Goal: Book appointment/travel/reservation

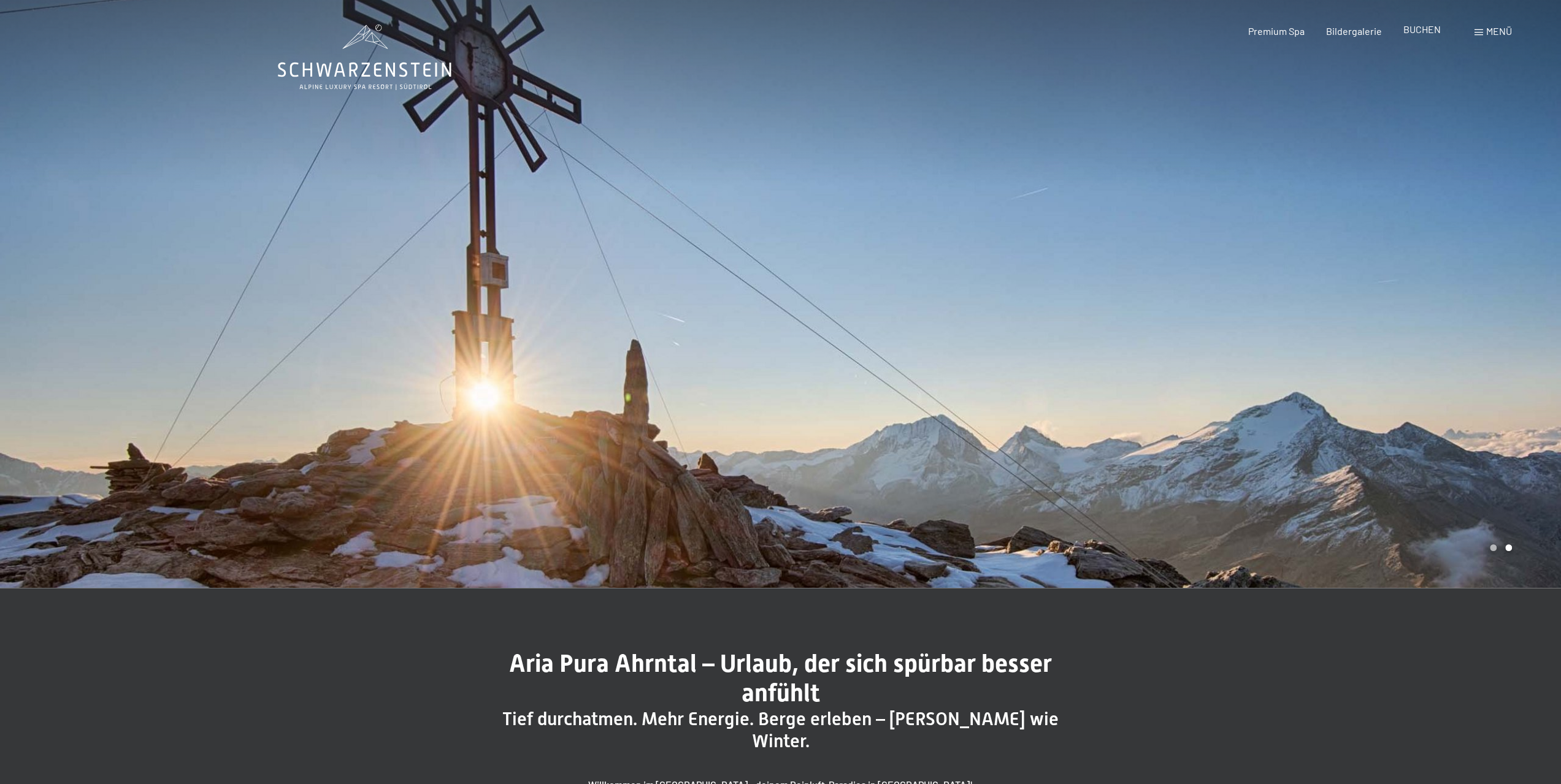
click at [1414, 33] on span "BUCHEN" at bounding box center [1422, 29] width 37 height 11
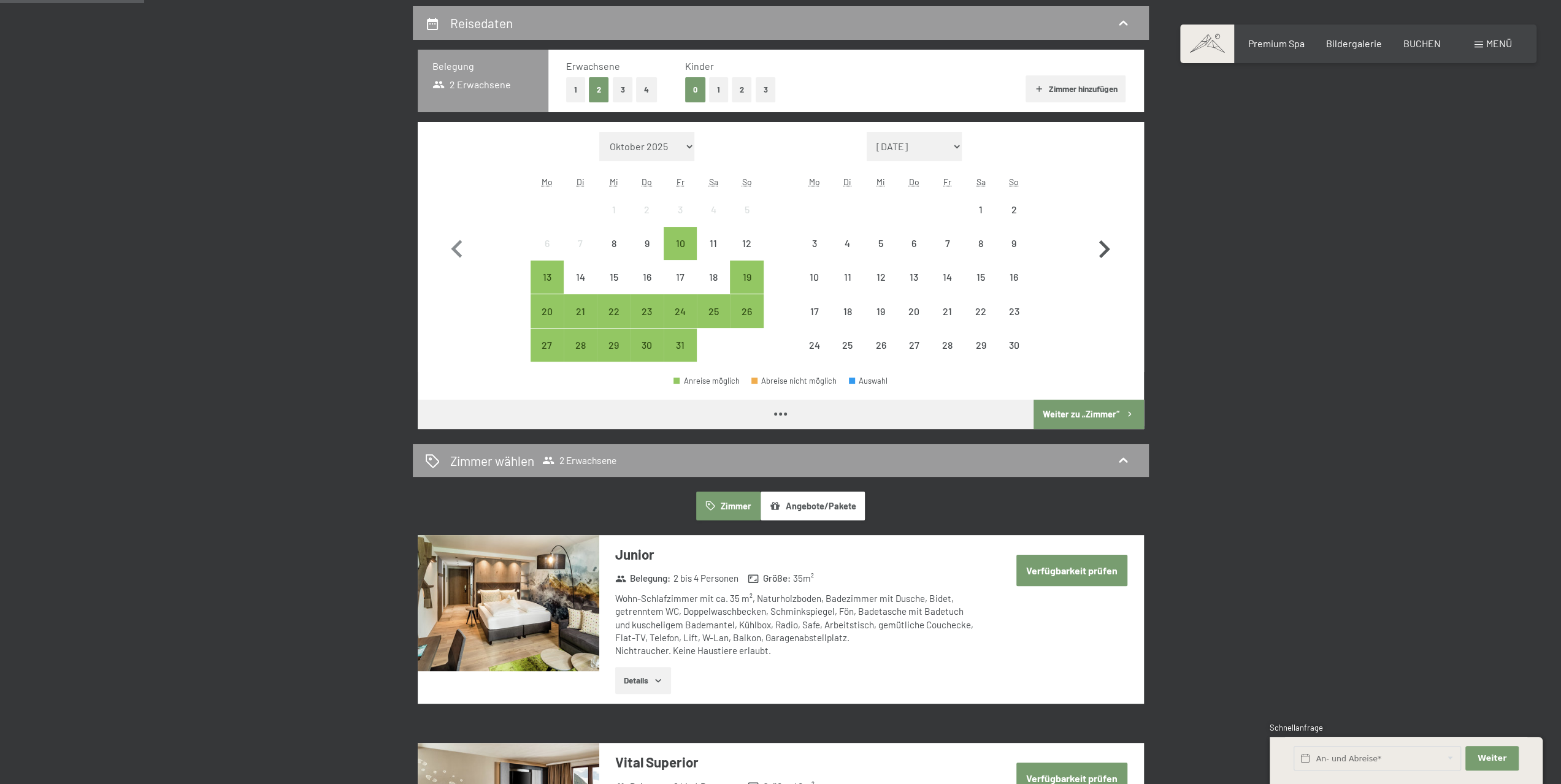
scroll to position [368, 0]
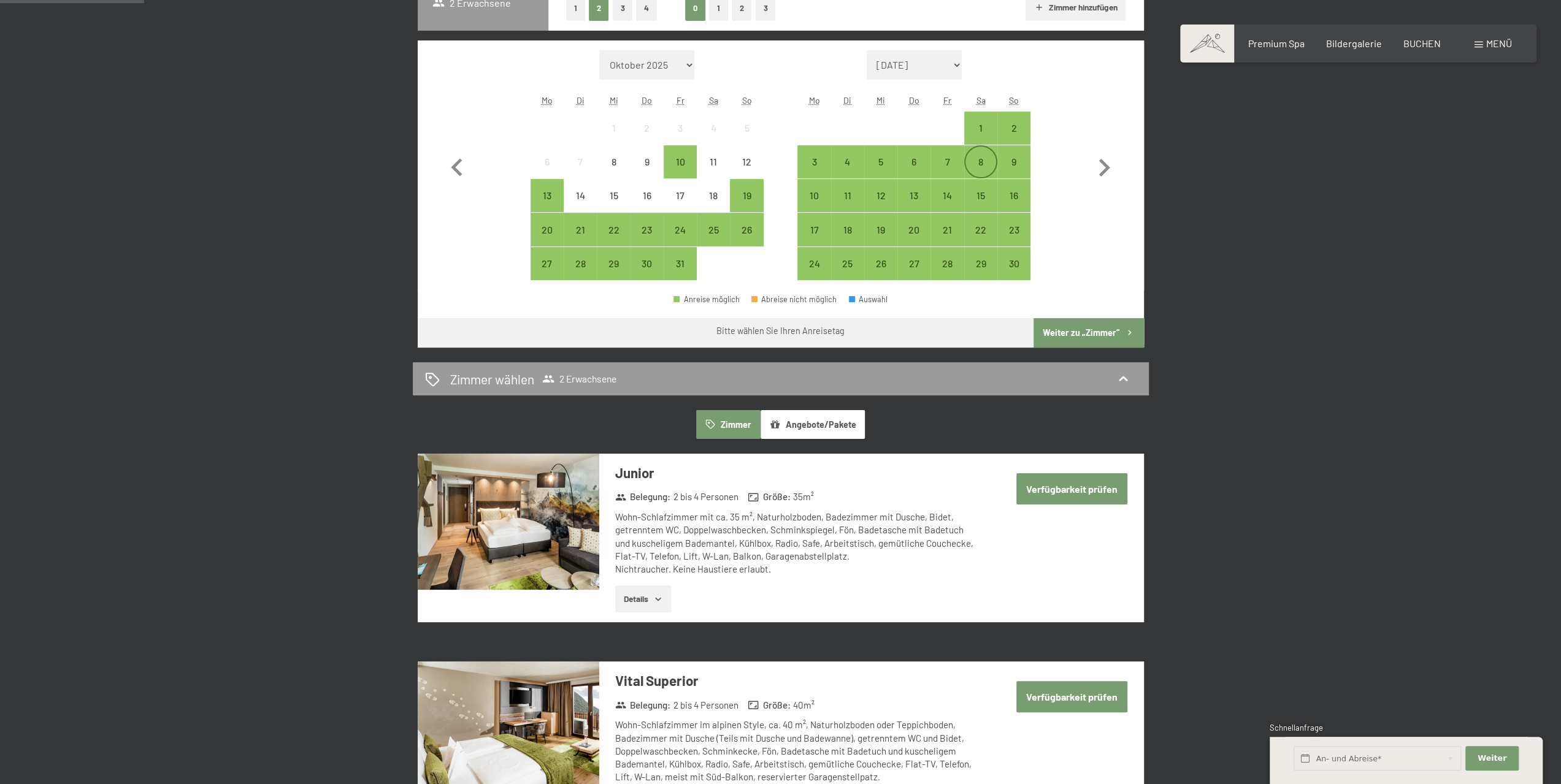
click at [981, 162] on div "8" at bounding box center [981, 172] width 31 height 31
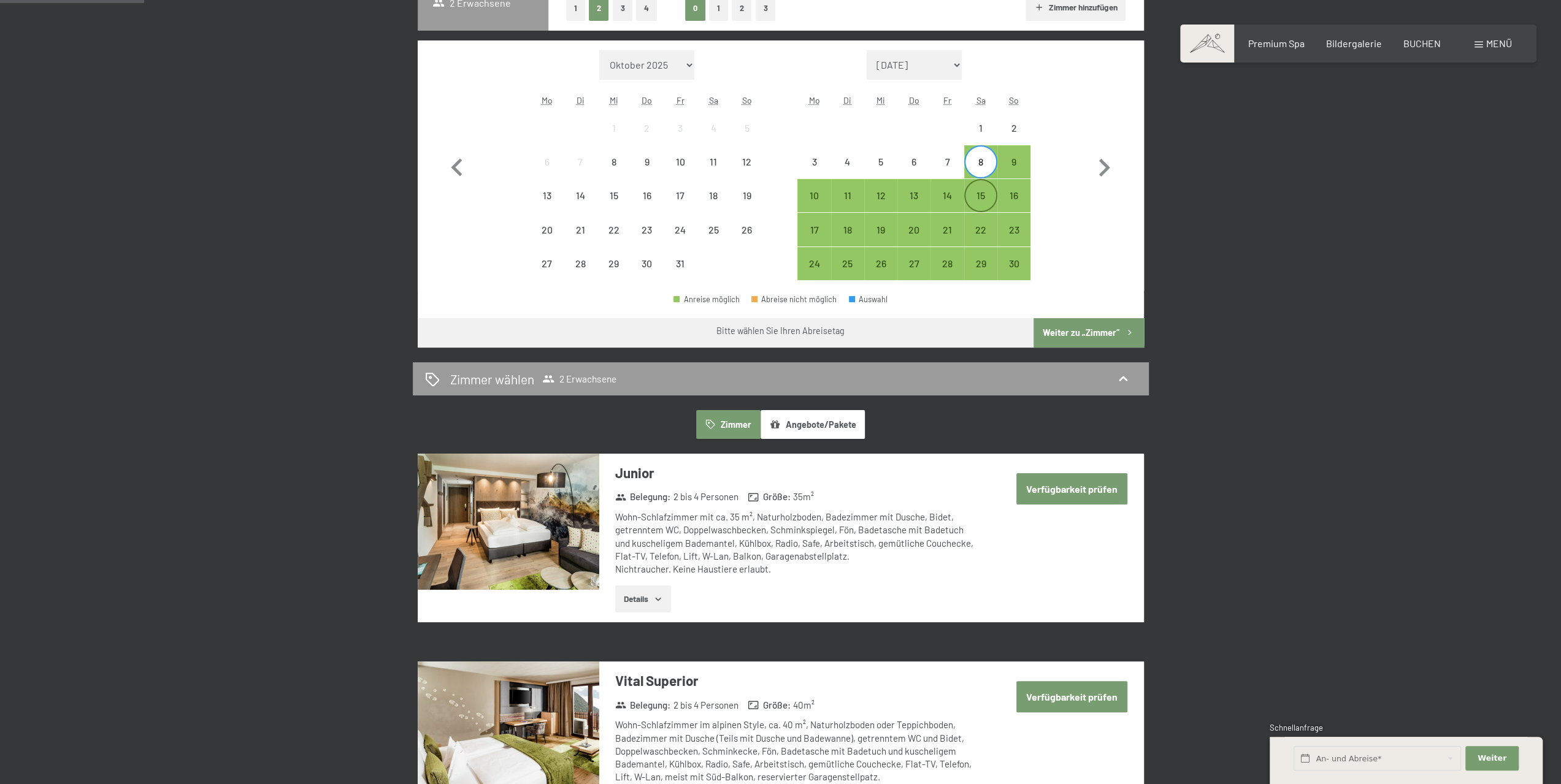
click at [983, 193] on div "15" at bounding box center [981, 206] width 31 height 31
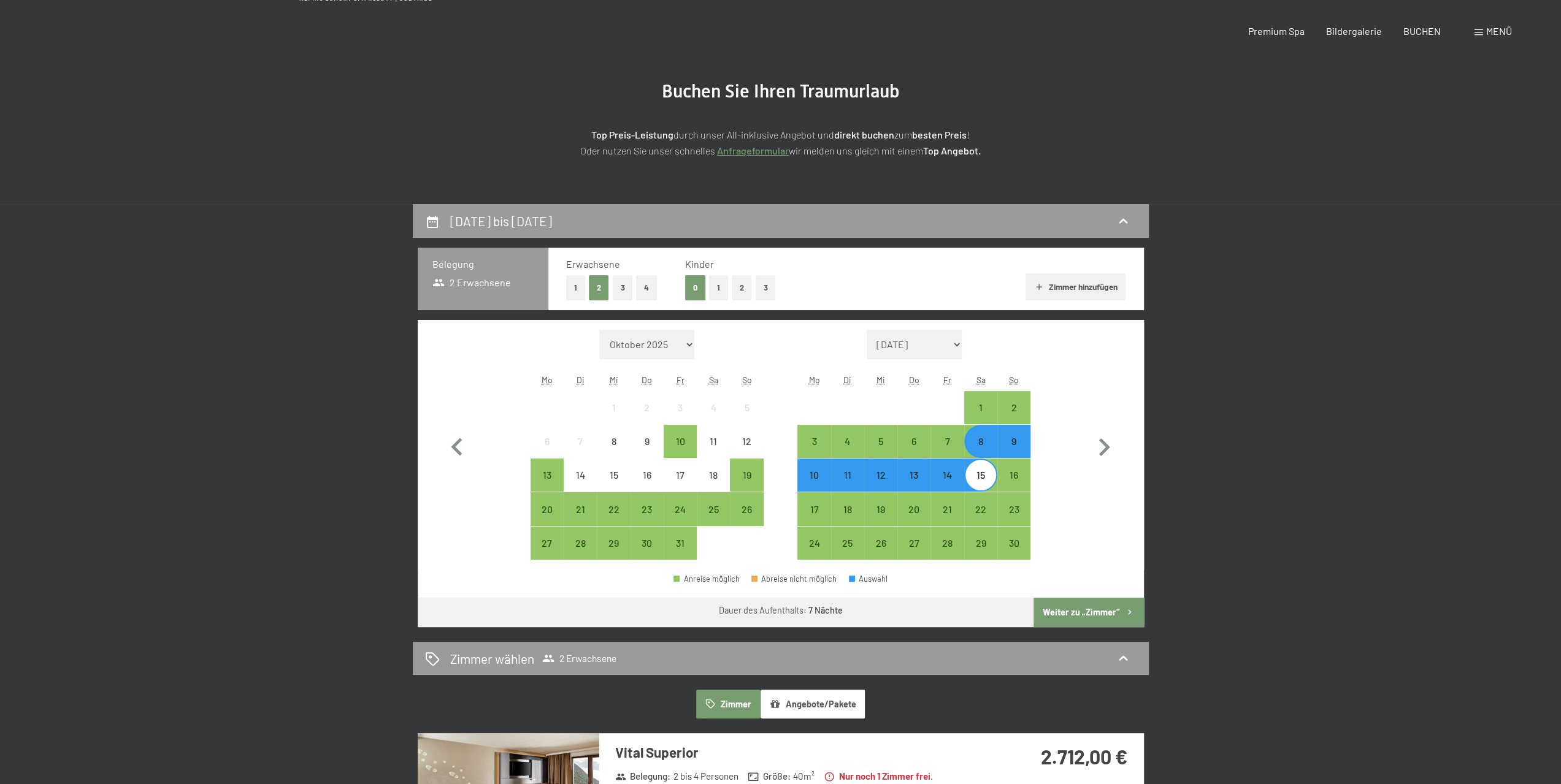
scroll to position [0, 0]
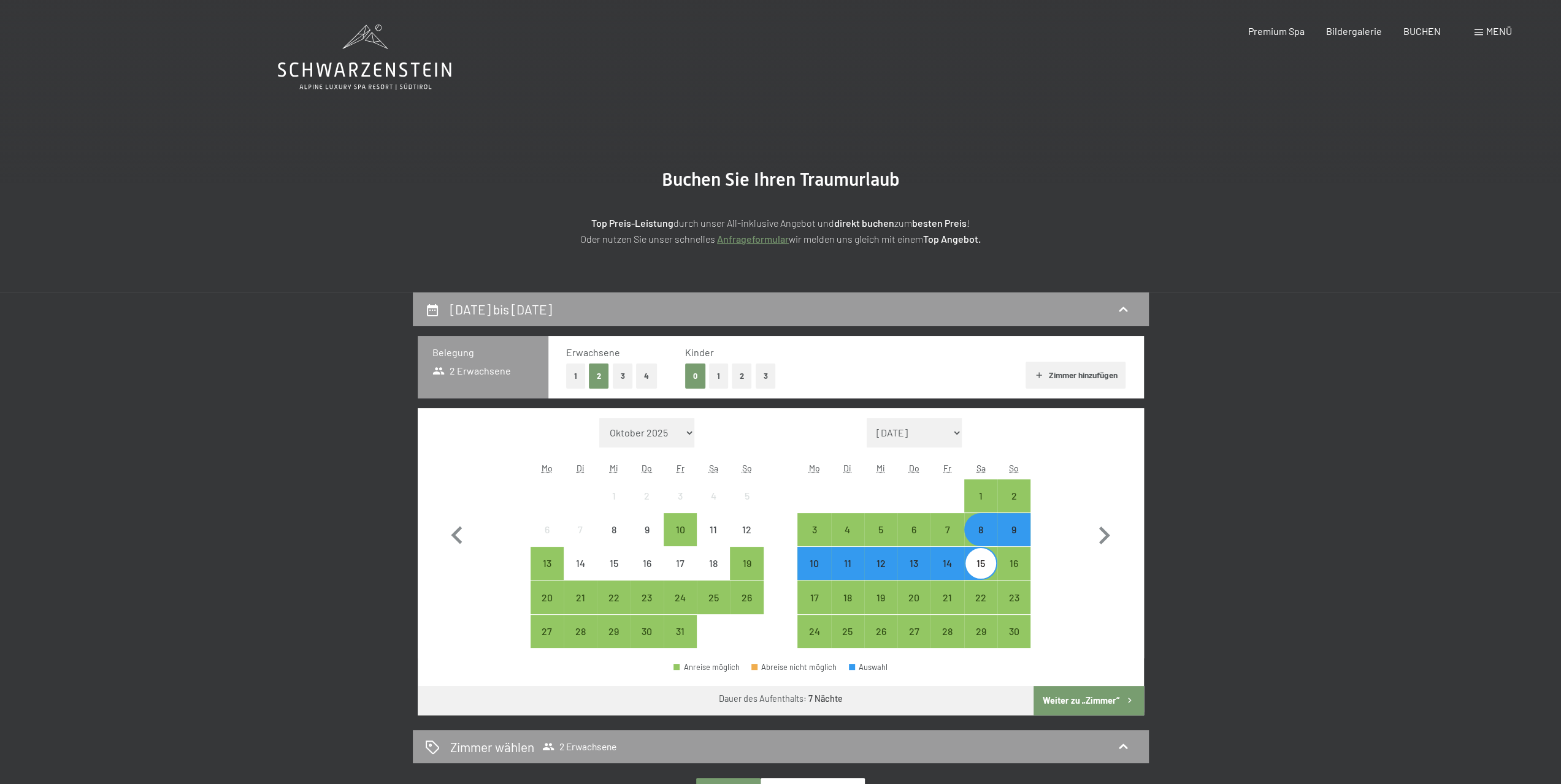
click at [743, 380] on button "2" at bounding box center [742, 376] width 21 height 25
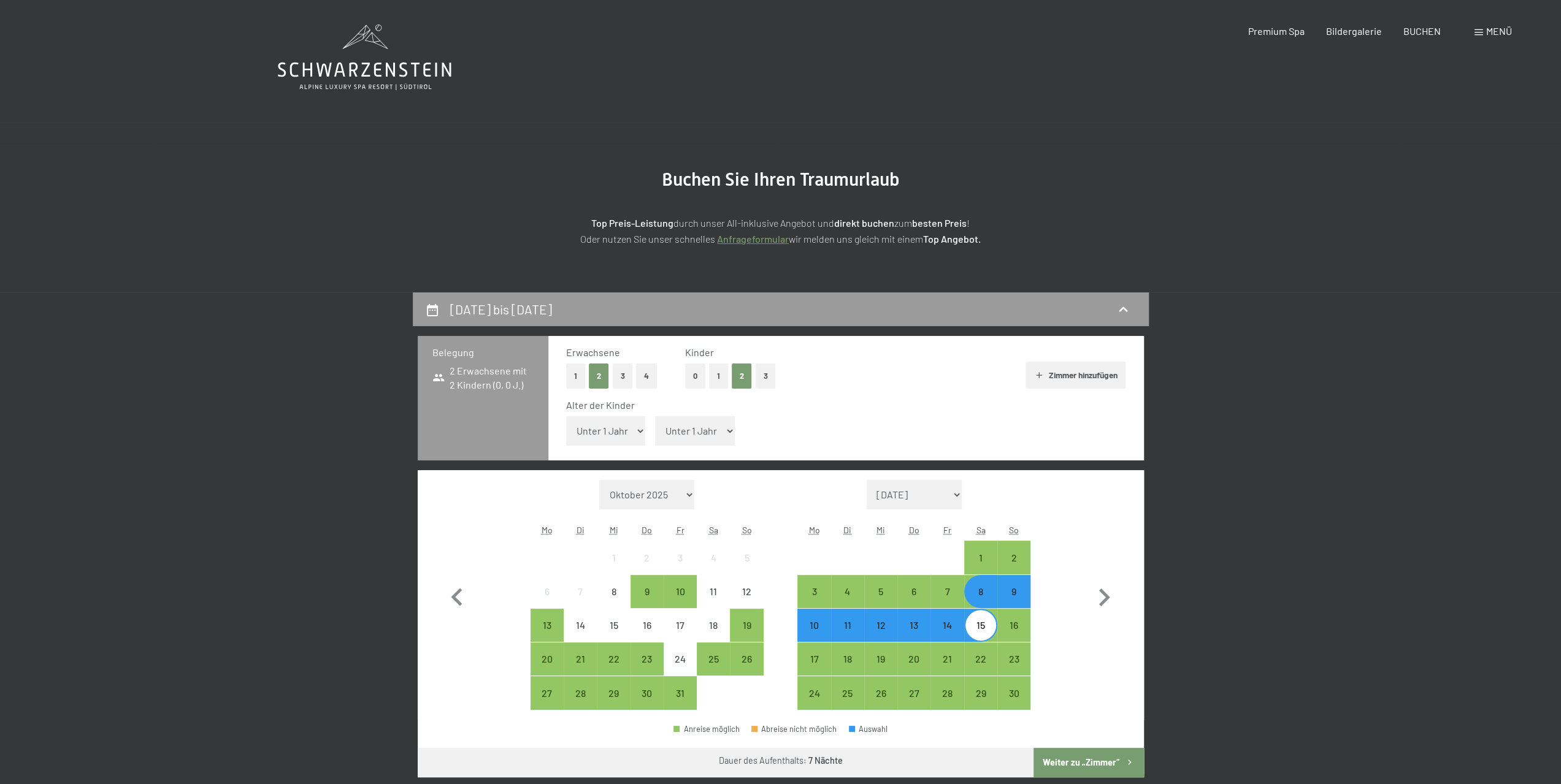
click at [614, 431] on select "Unter 1 Jahr 1 Jahr 2 Jahre 3 Jahre 4 Jahre 5 Jahre 6 Jahre 7 Jahre 8 Jahre 9 J…" at bounding box center [606, 430] width 79 height 29
select select "6"
click at [566, 416] on select "Unter 1 Jahr 1 Jahr 2 Jahre 3 Jahre 4 Jahre 5 Jahre 6 Jahre 7 Jahre 8 Jahre 9 J…" at bounding box center [606, 430] width 79 height 29
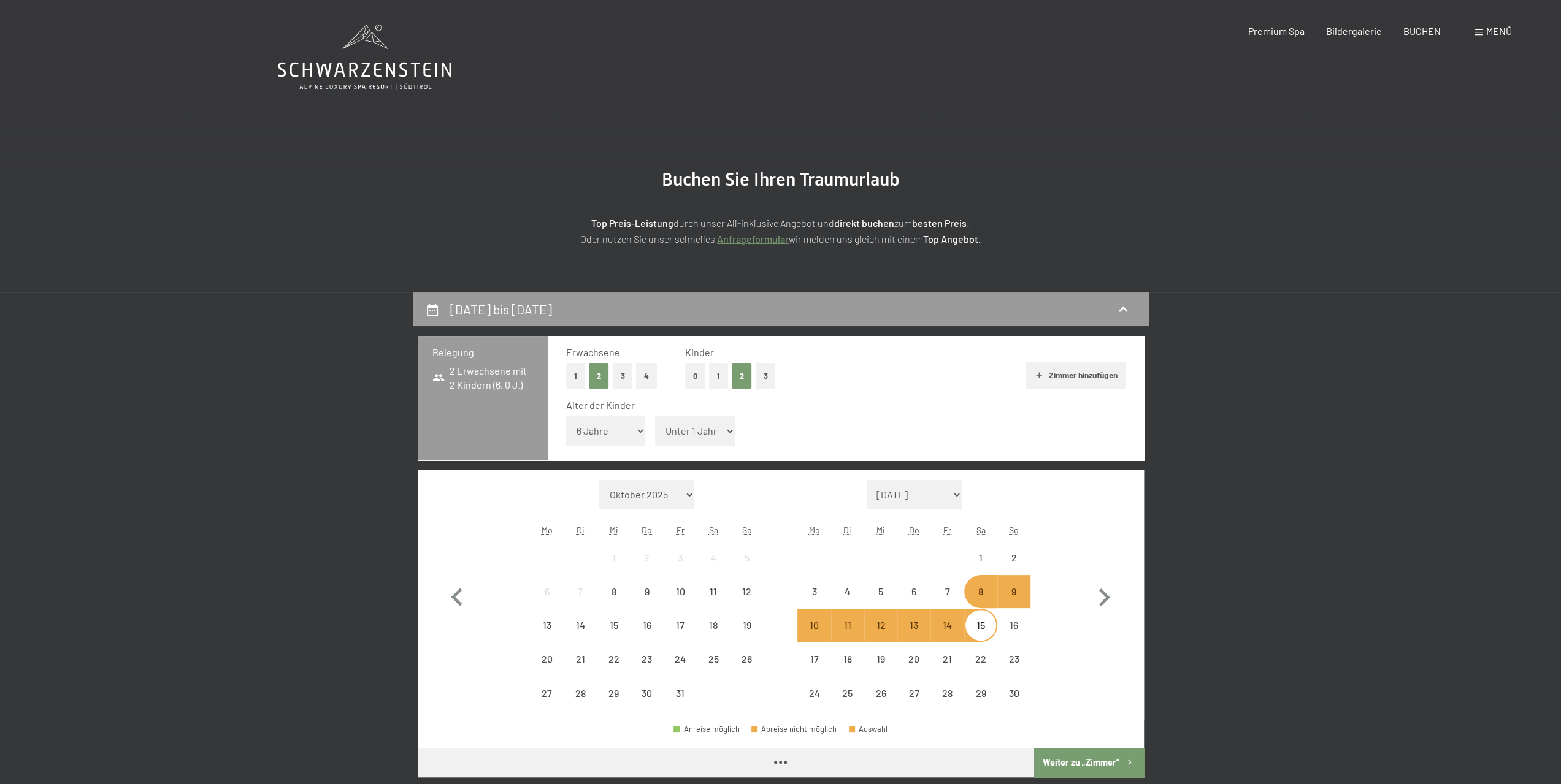
drag, startPoint x: 682, startPoint y: 429, endPoint x: 684, endPoint y: 435, distance: 6.3
click at [683, 429] on span "Einwilligung Marketing*" at bounding box center [713, 427] width 101 height 12
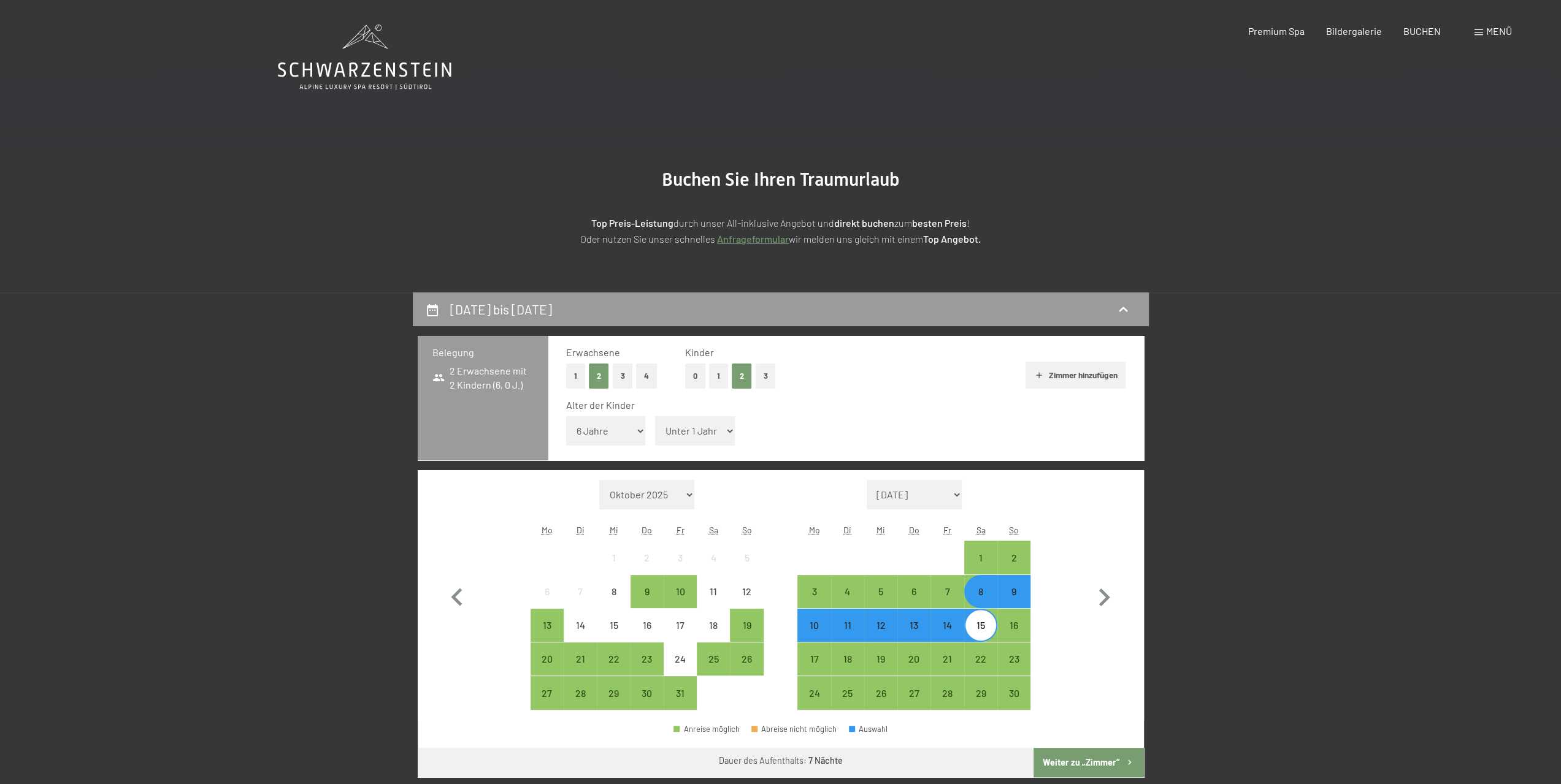
click at [719, 432] on span "Einwilligung Marketing*" at bounding box center [713, 427] width 101 height 12
click at [657, 432] on input "Einwilligung Marketing*" at bounding box center [651, 427] width 12 height 12
click at [726, 429] on span "Einwilligung Marketing*" at bounding box center [713, 427] width 101 height 12
click at [657, 429] on input "Einwilligung Marketing*" at bounding box center [651, 427] width 12 height 12
click at [722, 429] on span "Einwilligung Marketing*" at bounding box center [713, 427] width 101 height 12
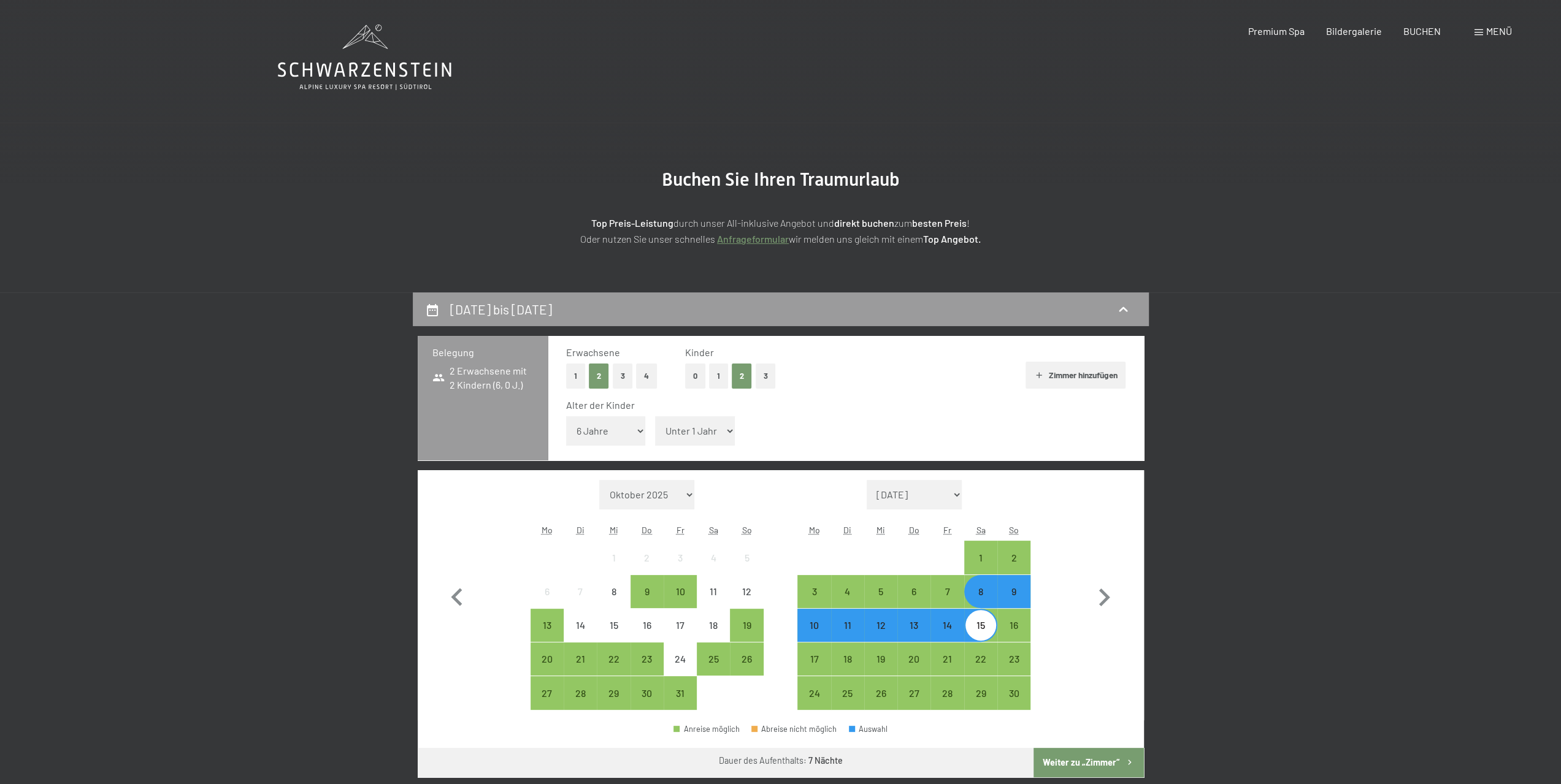
click at [657, 429] on input "Einwilligung Marketing*" at bounding box center [651, 427] width 12 height 12
click at [725, 429] on span "Einwilligung Marketing*" at bounding box center [713, 427] width 101 height 12
click at [657, 429] on input "Einwilligung Marketing*" at bounding box center [651, 427] width 12 height 12
click at [724, 427] on span "Einwilligung Marketing*" at bounding box center [713, 427] width 101 height 12
click at [657, 427] on input "Einwilligung Marketing*" at bounding box center [651, 427] width 12 height 12
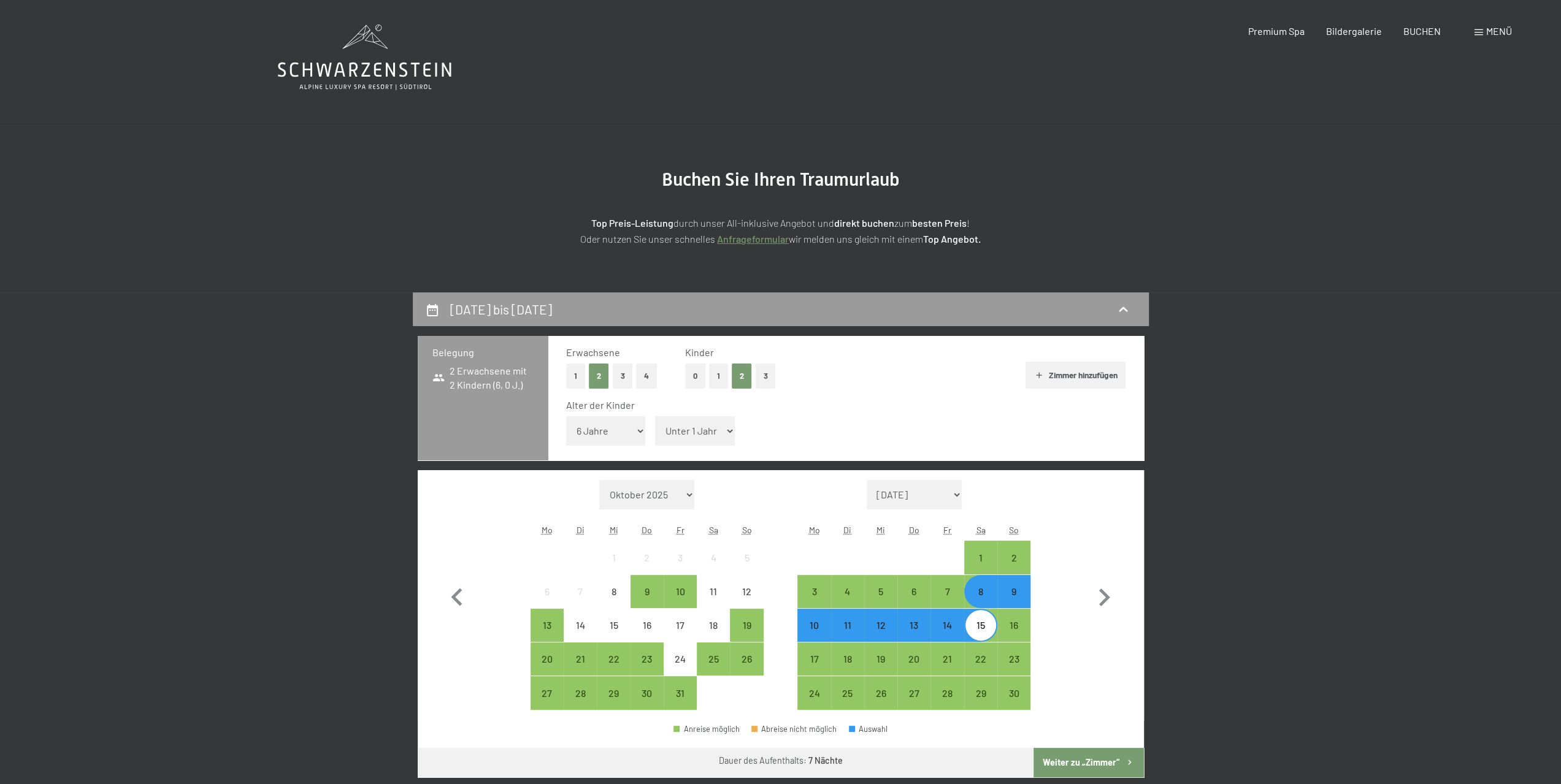
click at [721, 431] on span "Einwilligung Marketing*" at bounding box center [713, 427] width 101 height 12
click at [657, 431] on input "Einwilligung Marketing*" at bounding box center [651, 427] width 12 height 12
click at [703, 432] on span "Einwilligung Marketing*" at bounding box center [713, 427] width 101 height 12
click at [657, 432] on input "Einwilligung Marketing*" at bounding box center [651, 427] width 12 height 12
click at [703, 433] on span "Einwilligung Marketing*" at bounding box center [713, 427] width 101 height 12
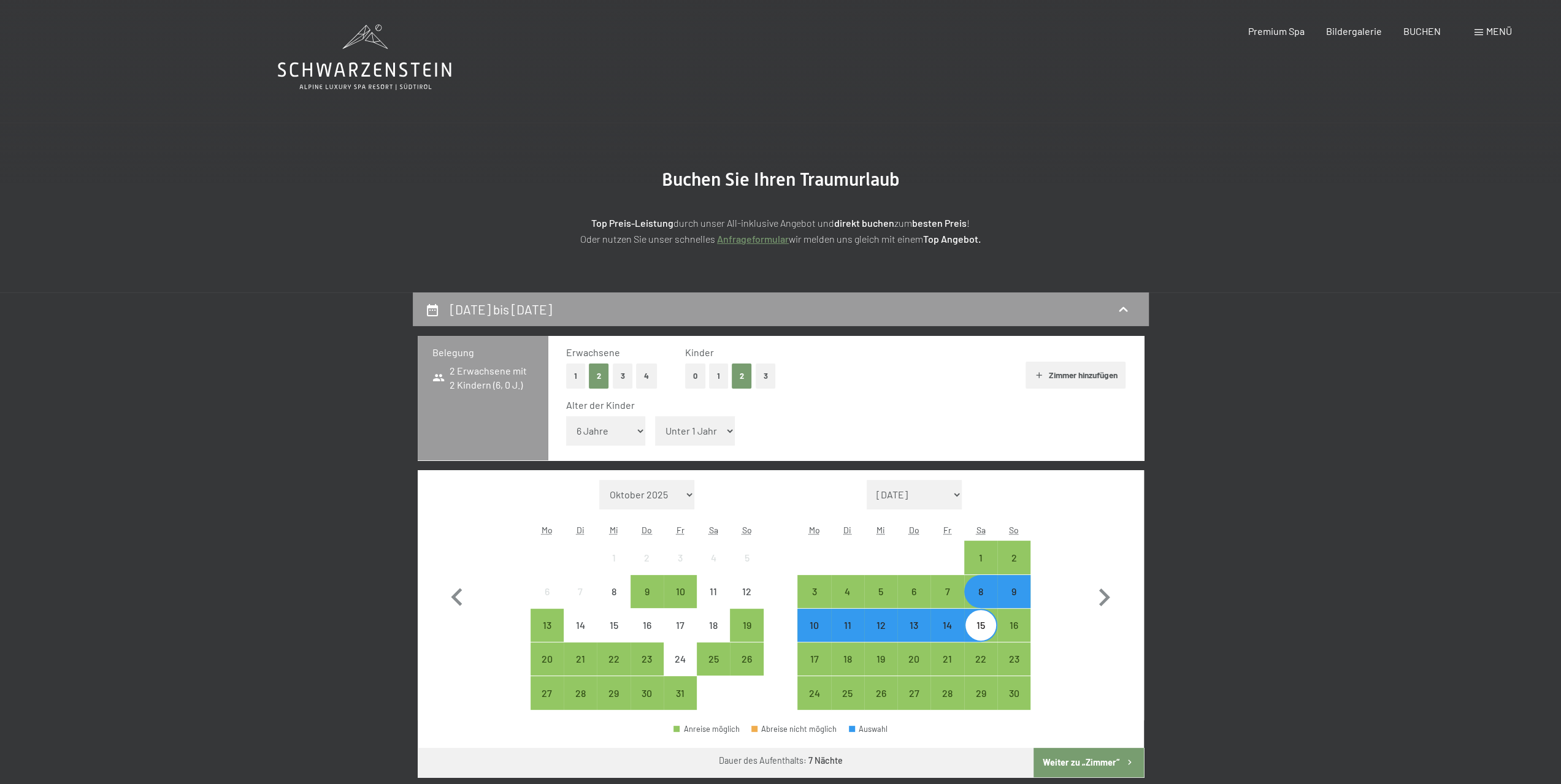
click at [657, 433] on input "Einwilligung Marketing*" at bounding box center [651, 427] width 12 height 12
checkbox input "true"
drag, startPoint x: 688, startPoint y: 434, endPoint x: 709, endPoint y: 433, distance: 21.0
select select "2"
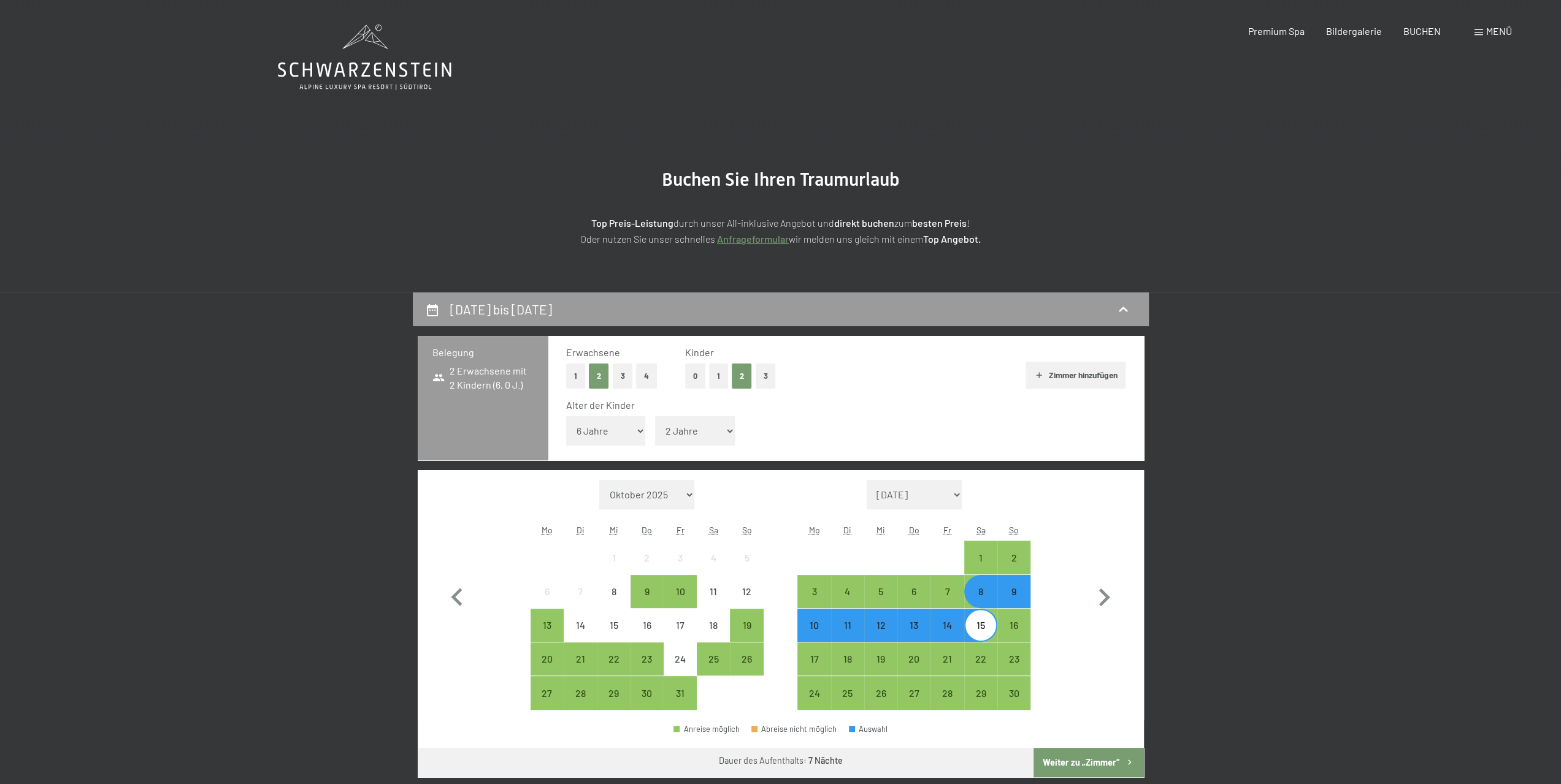
click at [655, 416] on select "Unter 1 Jahr 1 Jahr 2 Jahre 3 Jahre 4 Jahre 5 Jahre 6 Jahre 7 Jahre 8 Jahre 9 J…" at bounding box center [695, 430] width 79 height 29
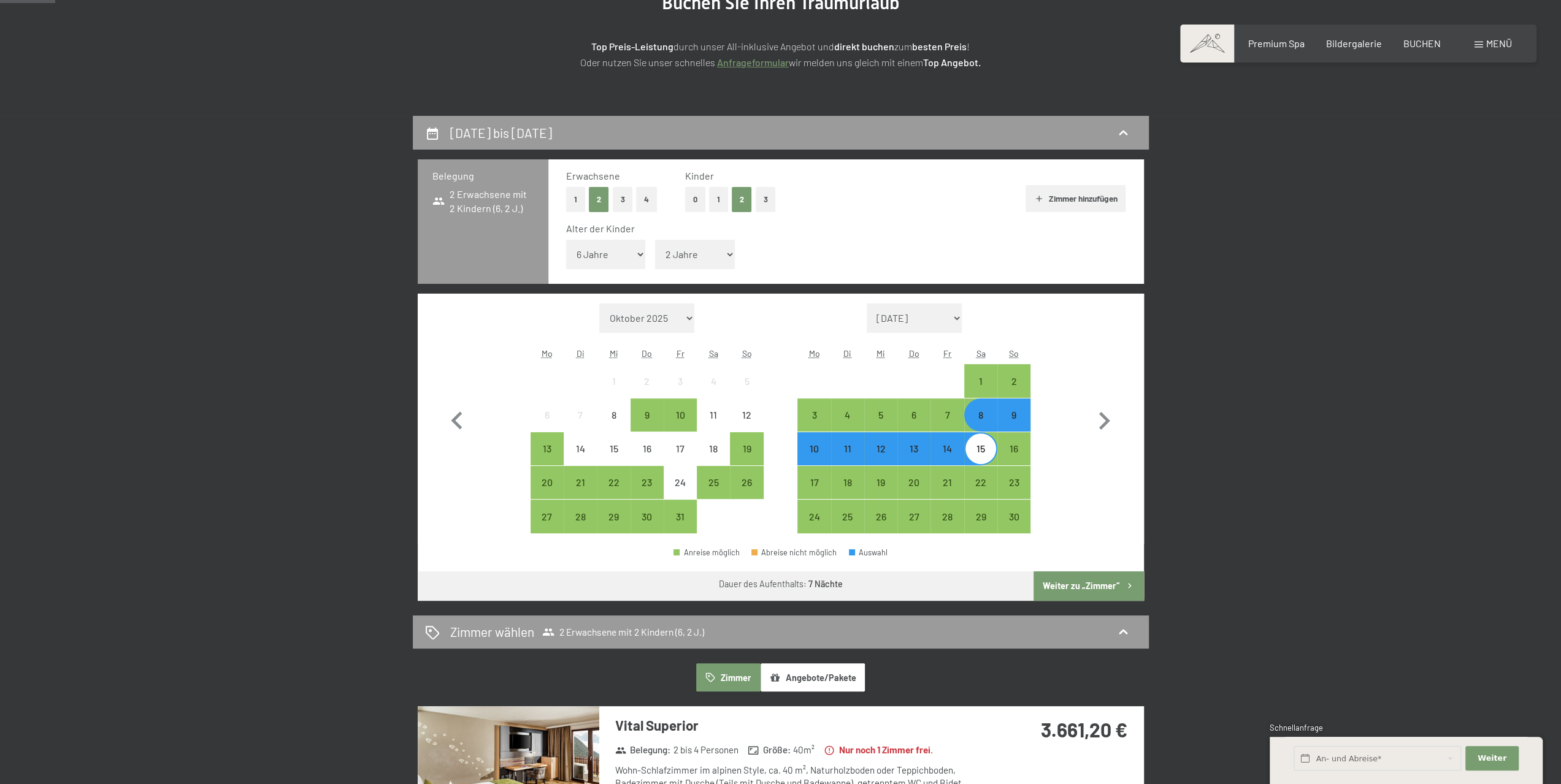
scroll to position [184, 0]
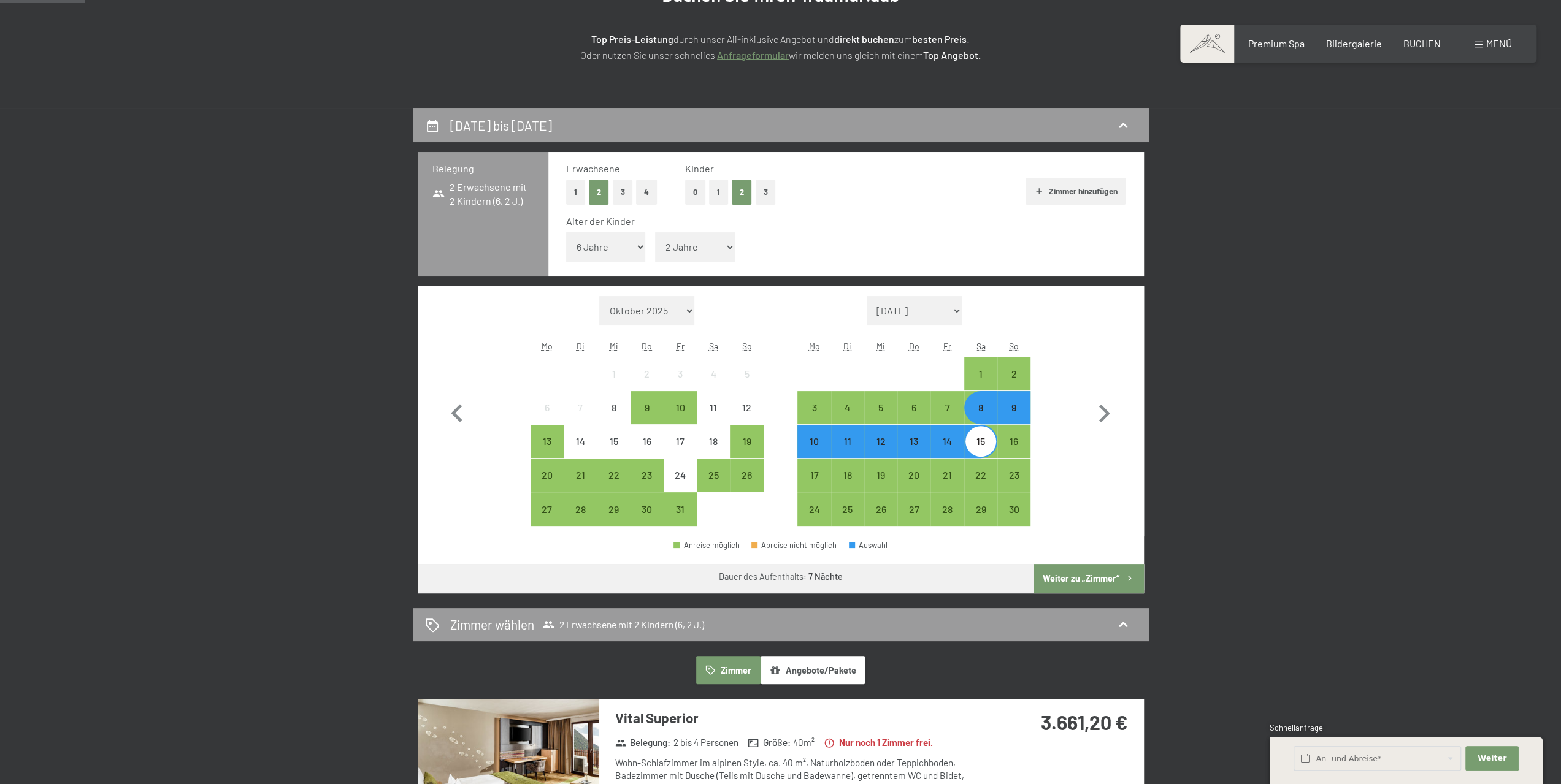
click at [1094, 582] on button "Weiter zu „Zimmer“" at bounding box center [1087, 578] width 109 height 29
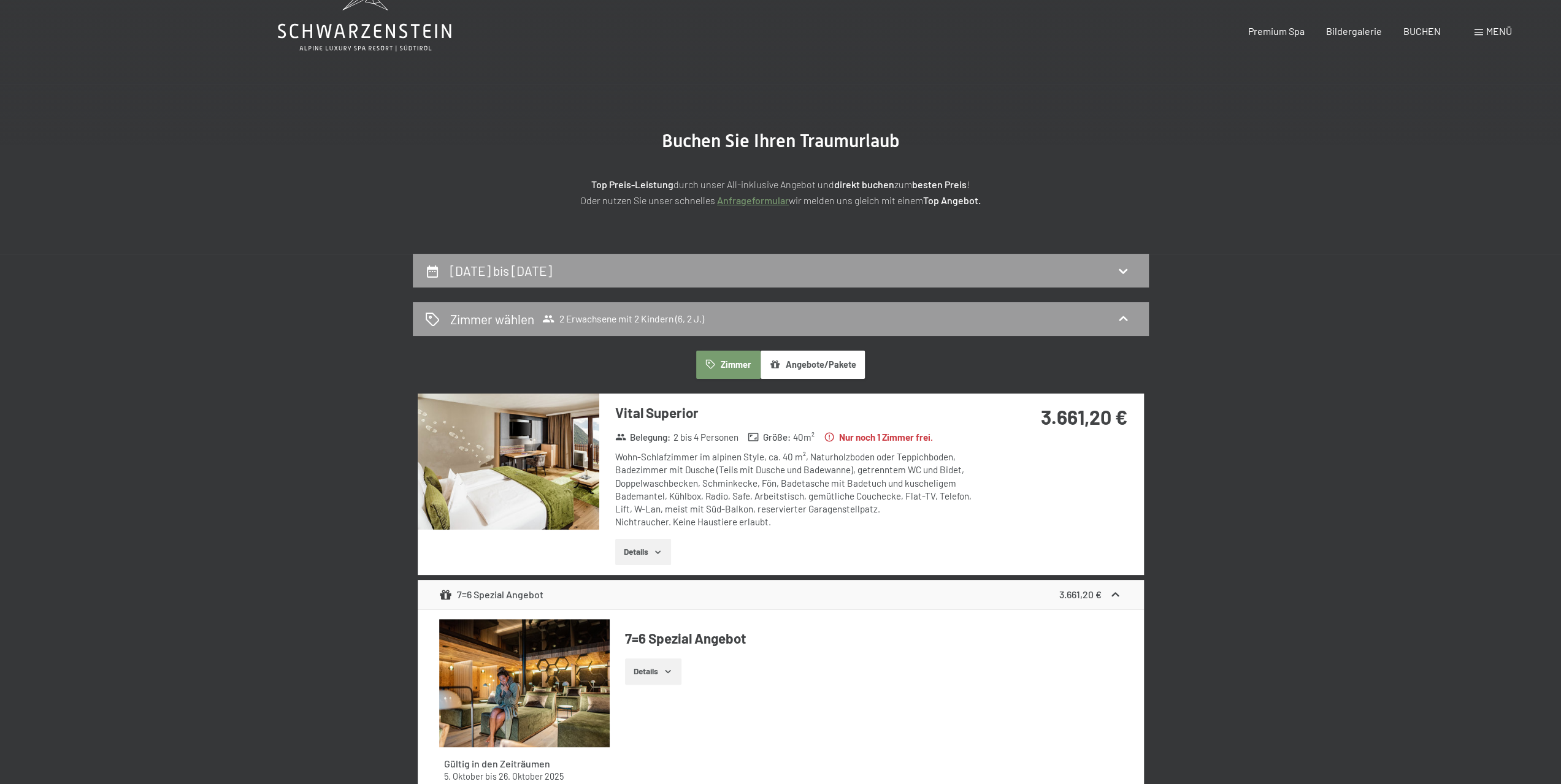
scroll to position [0, 0]
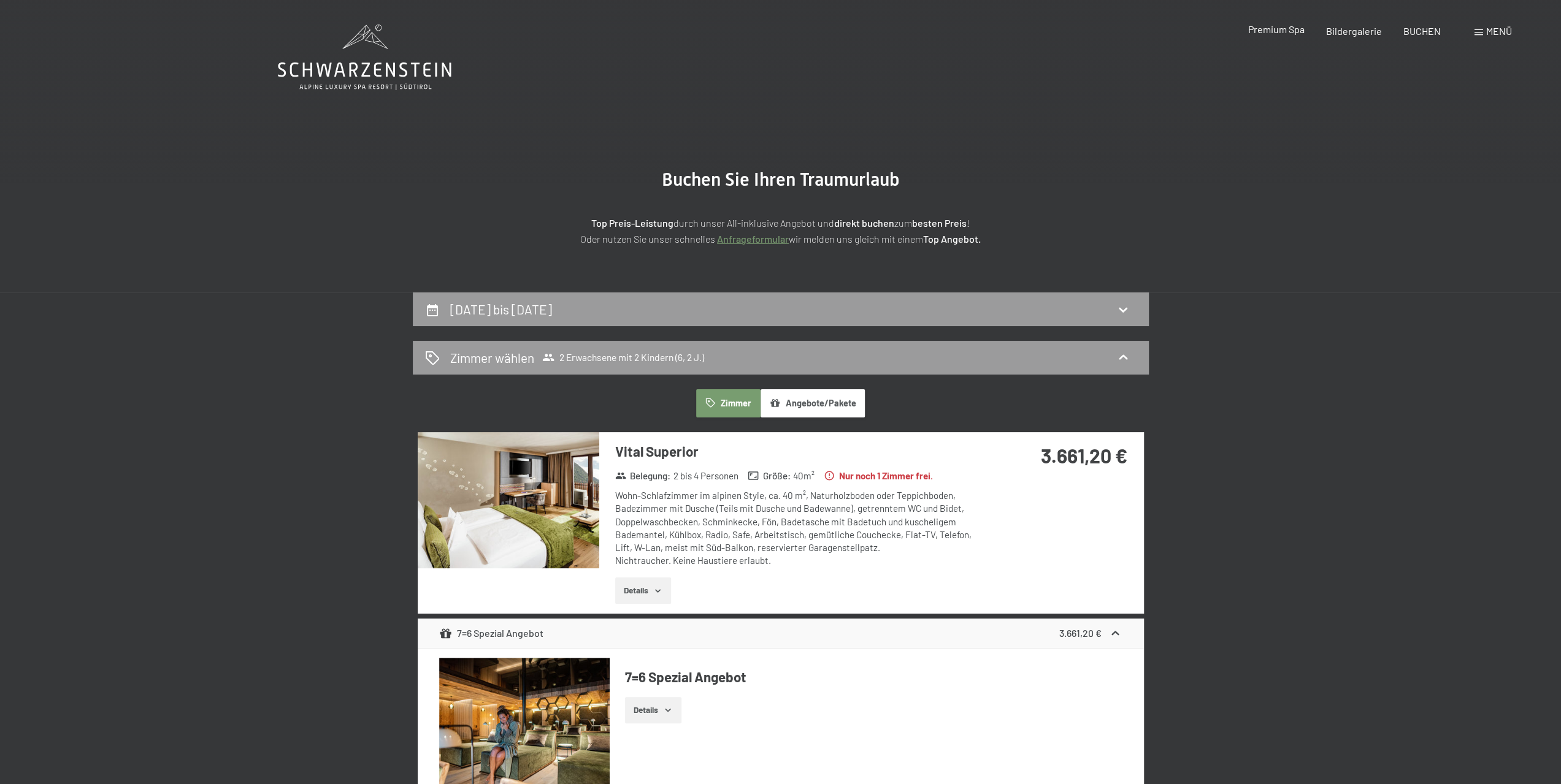
click at [1272, 33] on span "Premium Spa" at bounding box center [1275, 29] width 56 height 11
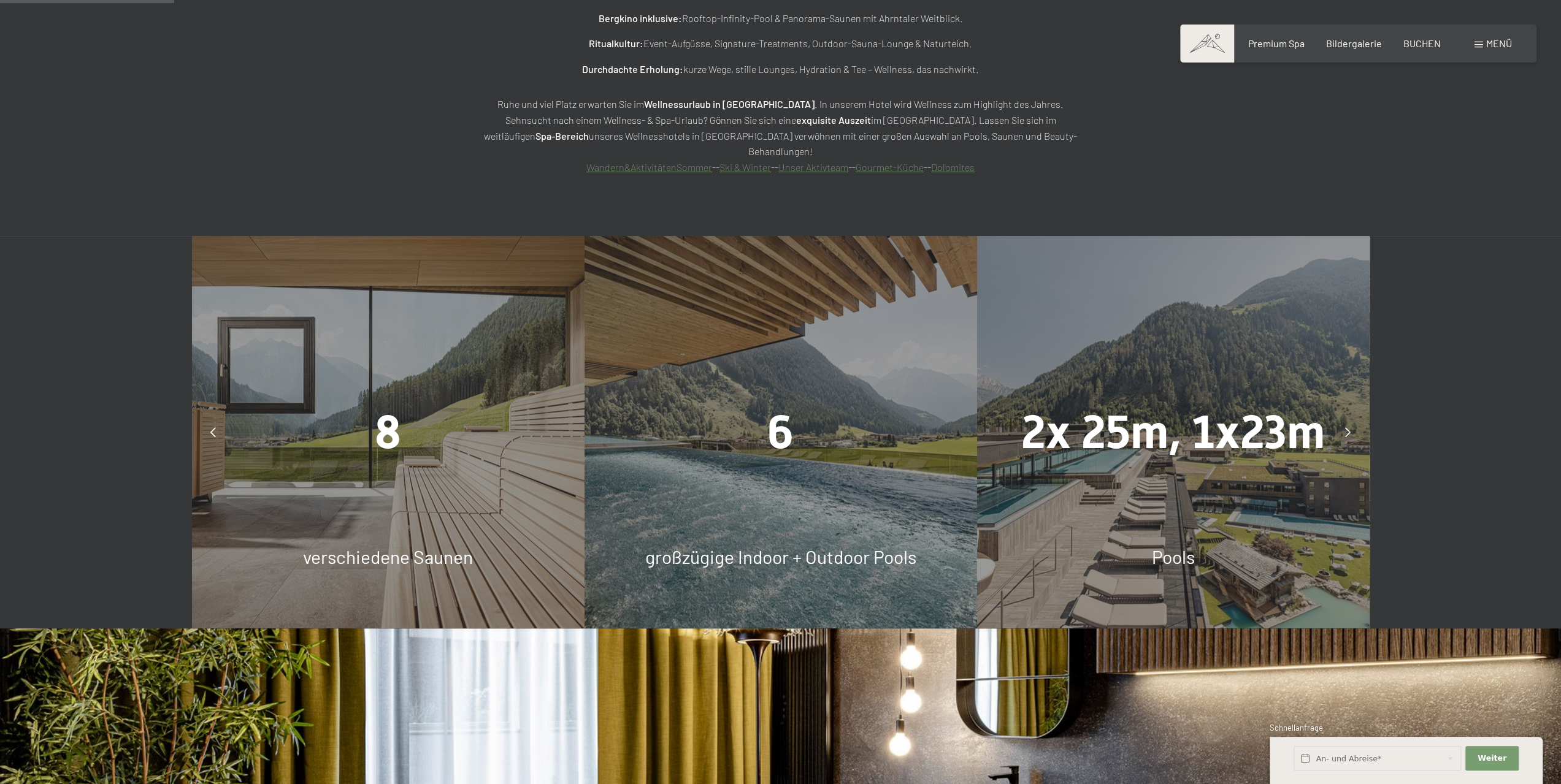
scroll to position [1165, 0]
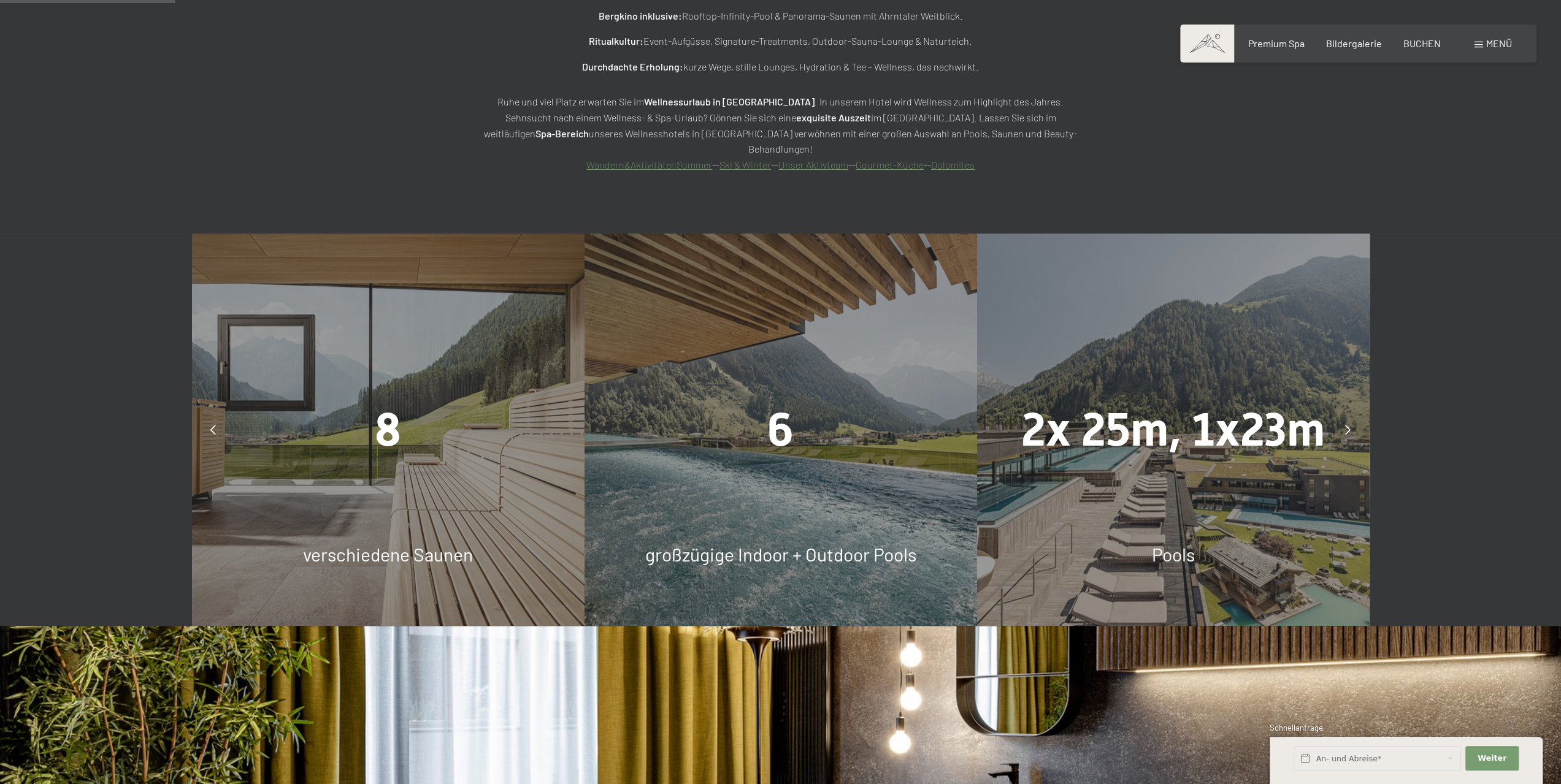
click at [782, 470] on div "6 großzügige Indoor + Outdoor Pools" at bounding box center [780, 430] width 393 height 392
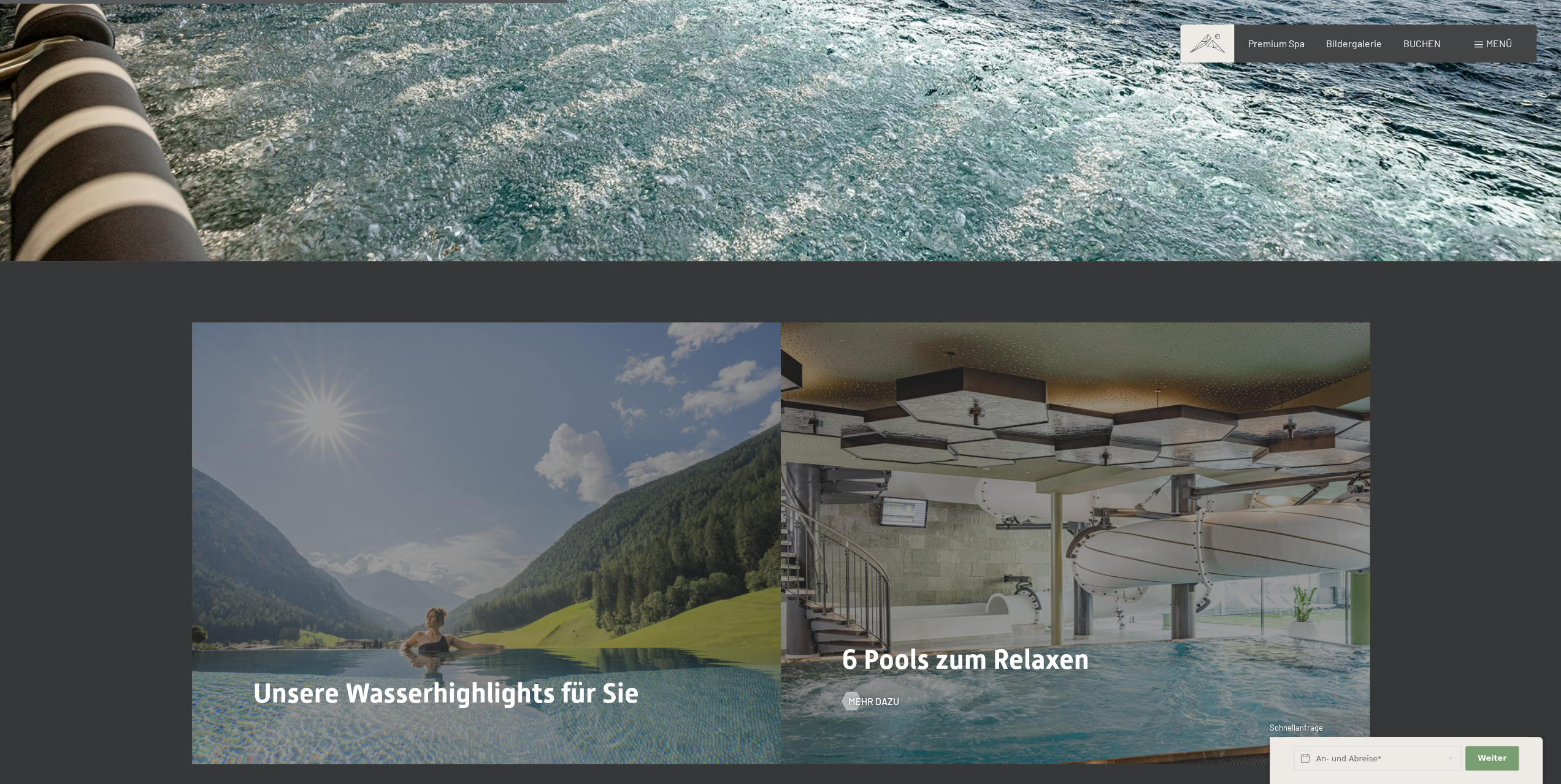
scroll to position [3984, 0]
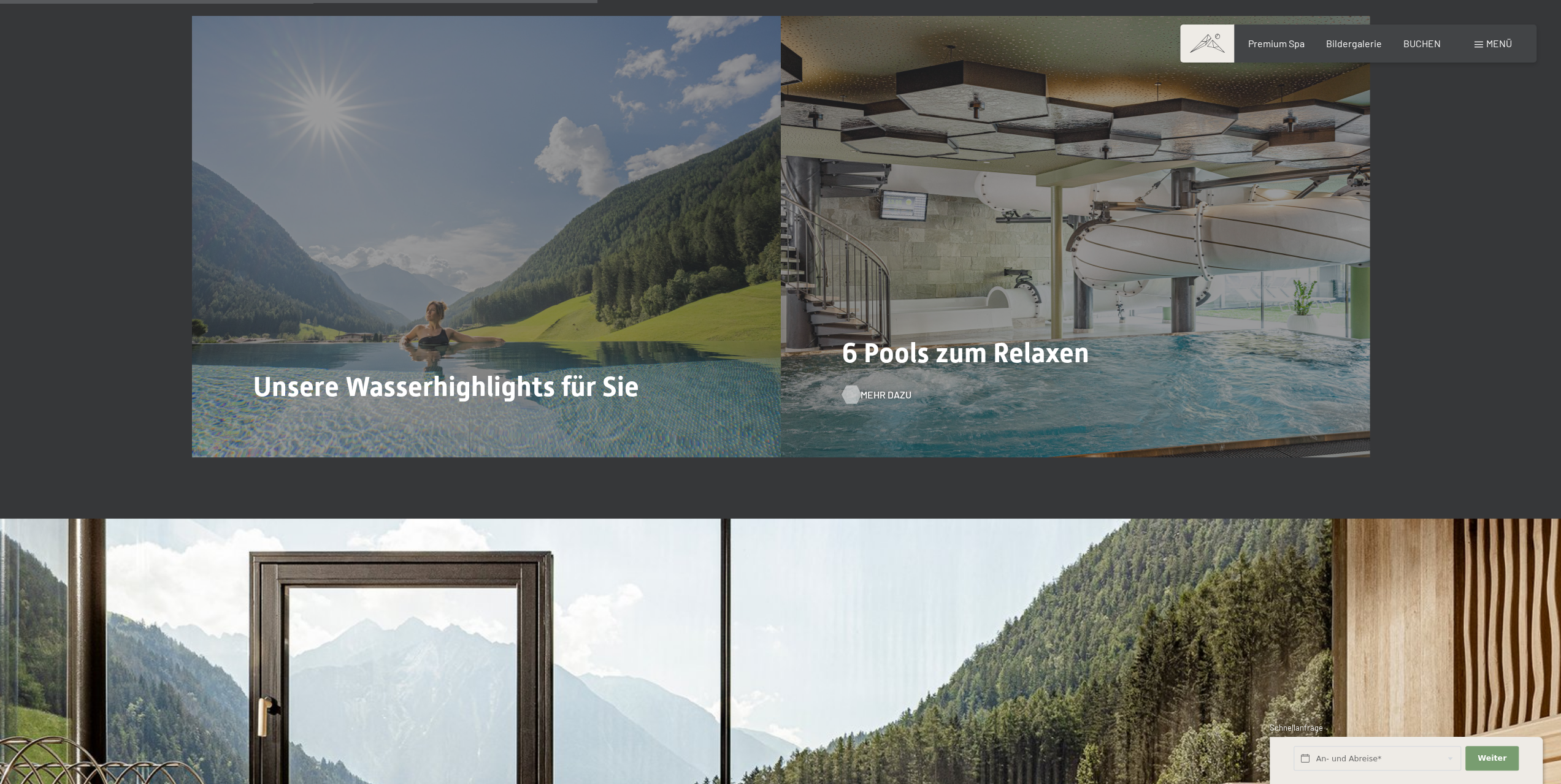
click at [874, 388] on span "Mehr dazu" at bounding box center [885, 394] width 50 height 13
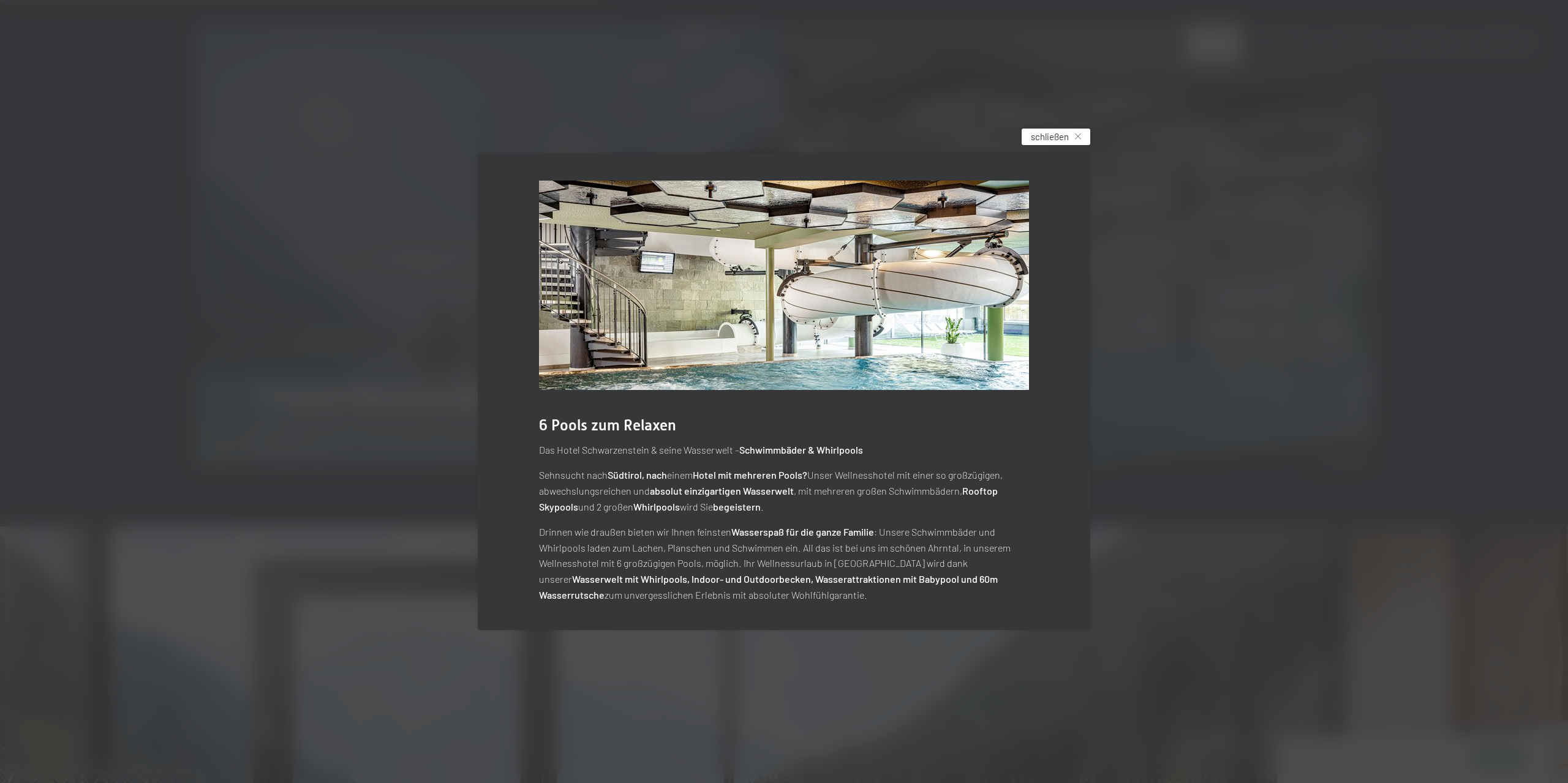
click at [1055, 140] on span "schließen" at bounding box center [1049, 137] width 38 height 13
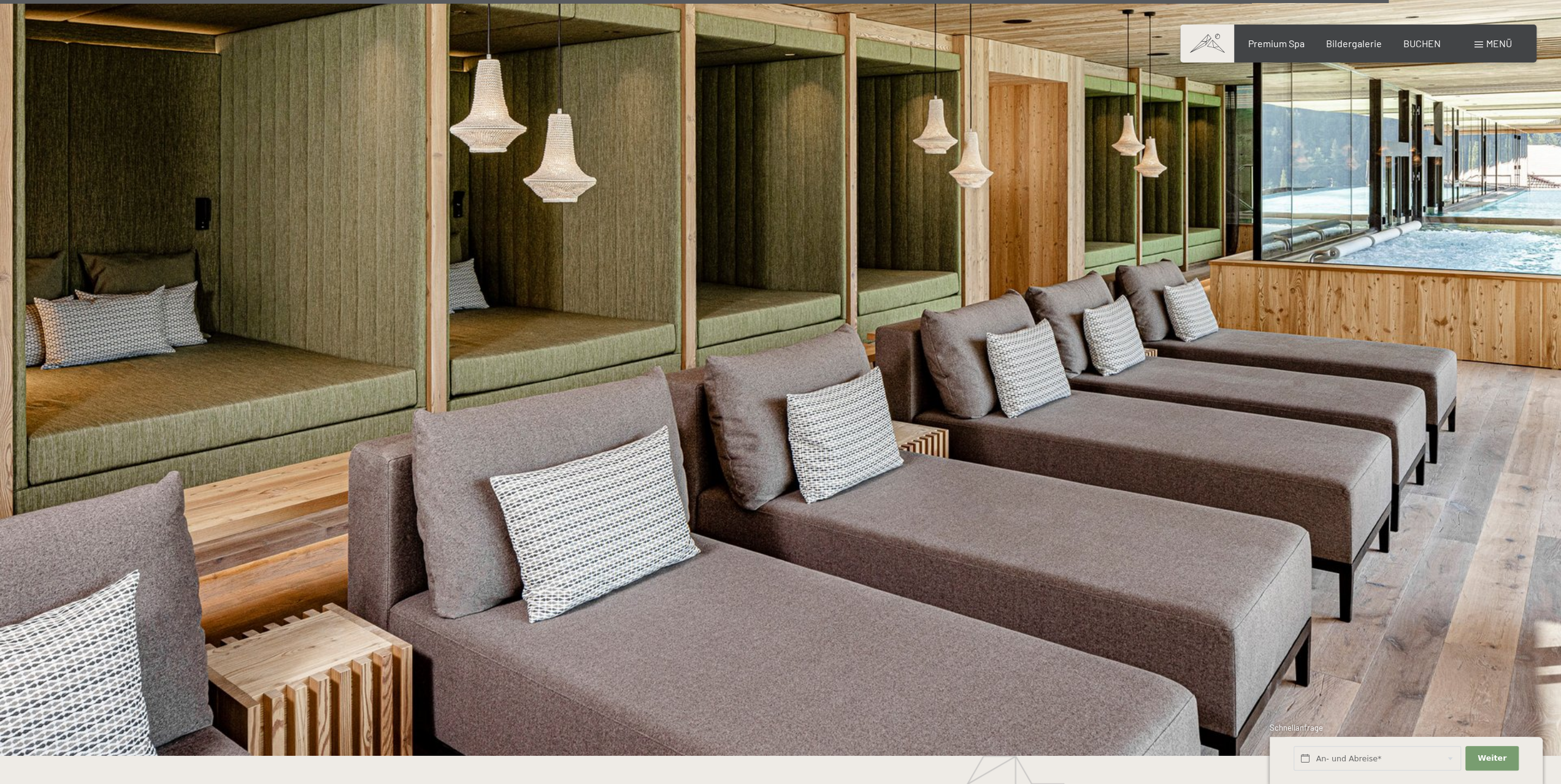
scroll to position [8004, 0]
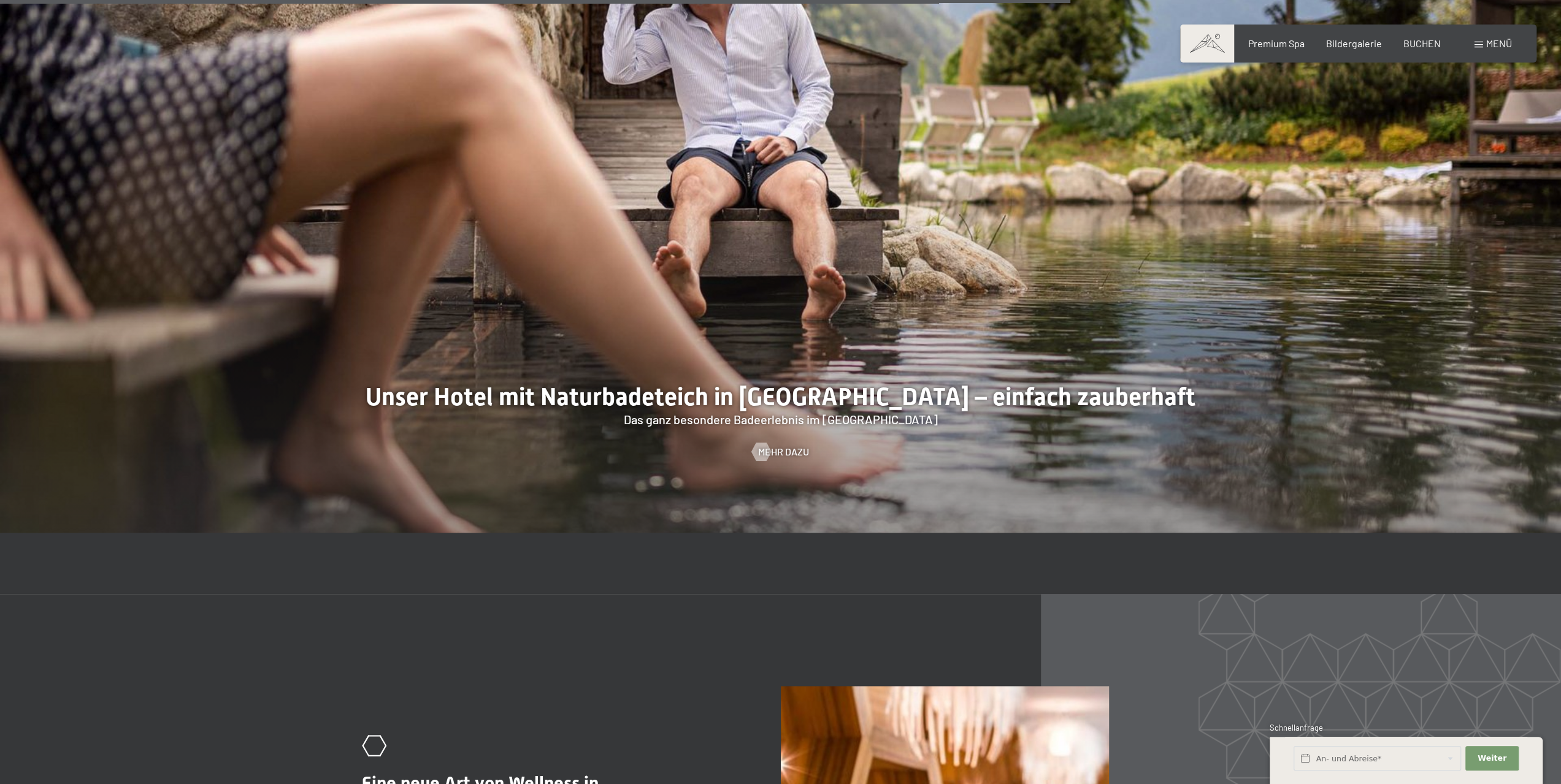
click at [1484, 48] on div "Menü" at bounding box center [1493, 43] width 37 height 13
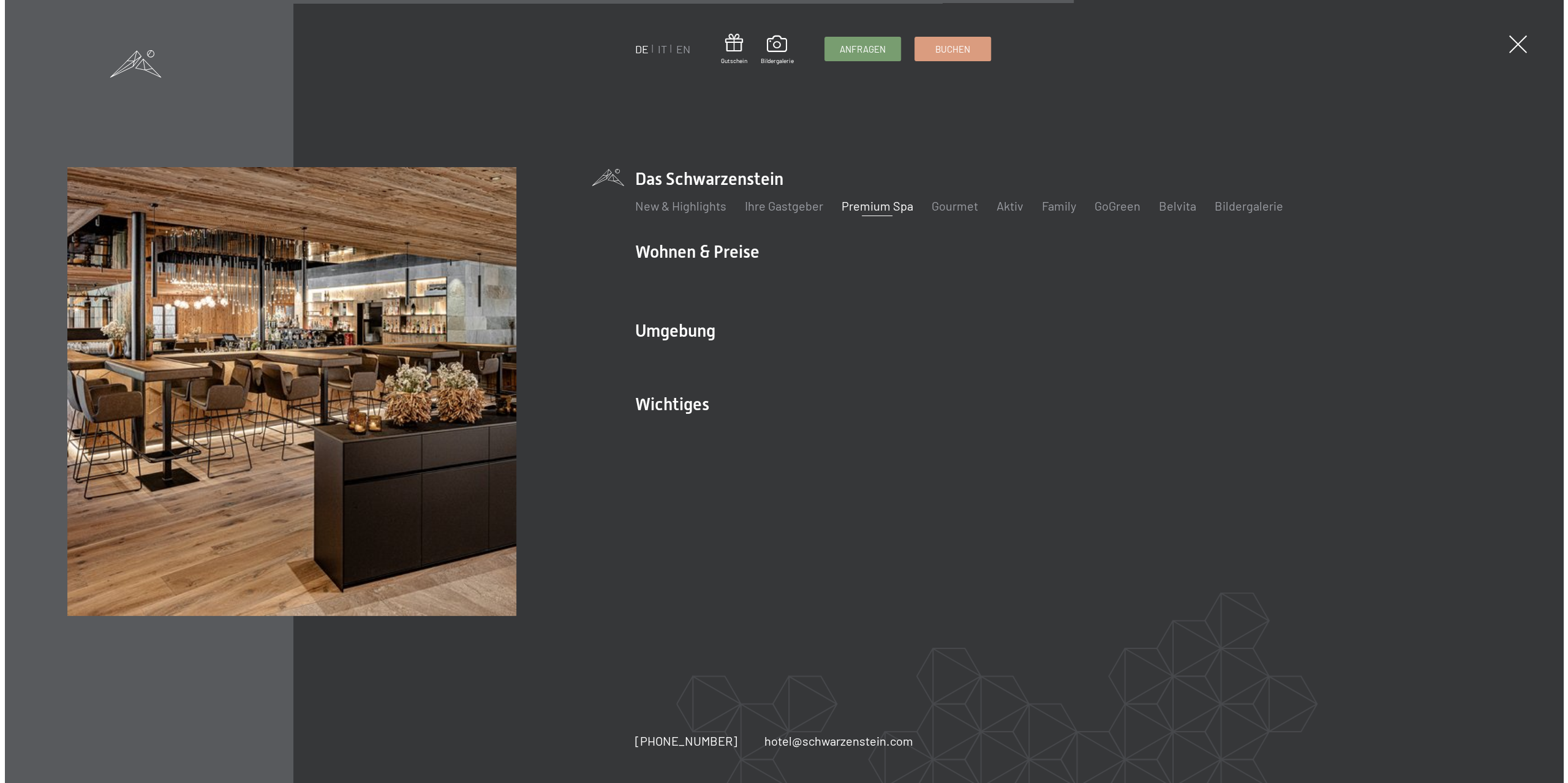
scroll to position [6288, 0]
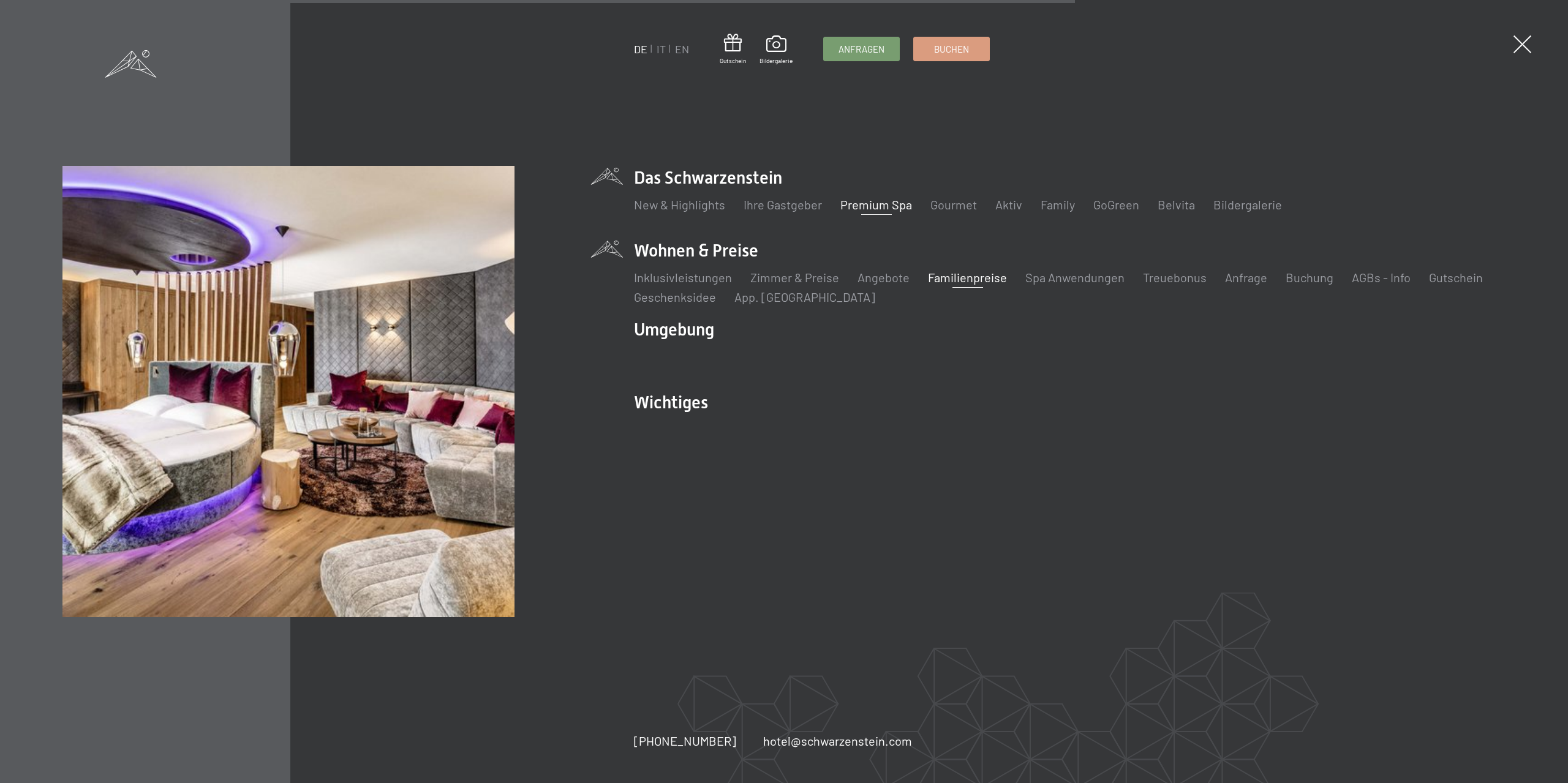
click at [963, 278] on link "Familienpreise" at bounding box center [967, 277] width 79 height 15
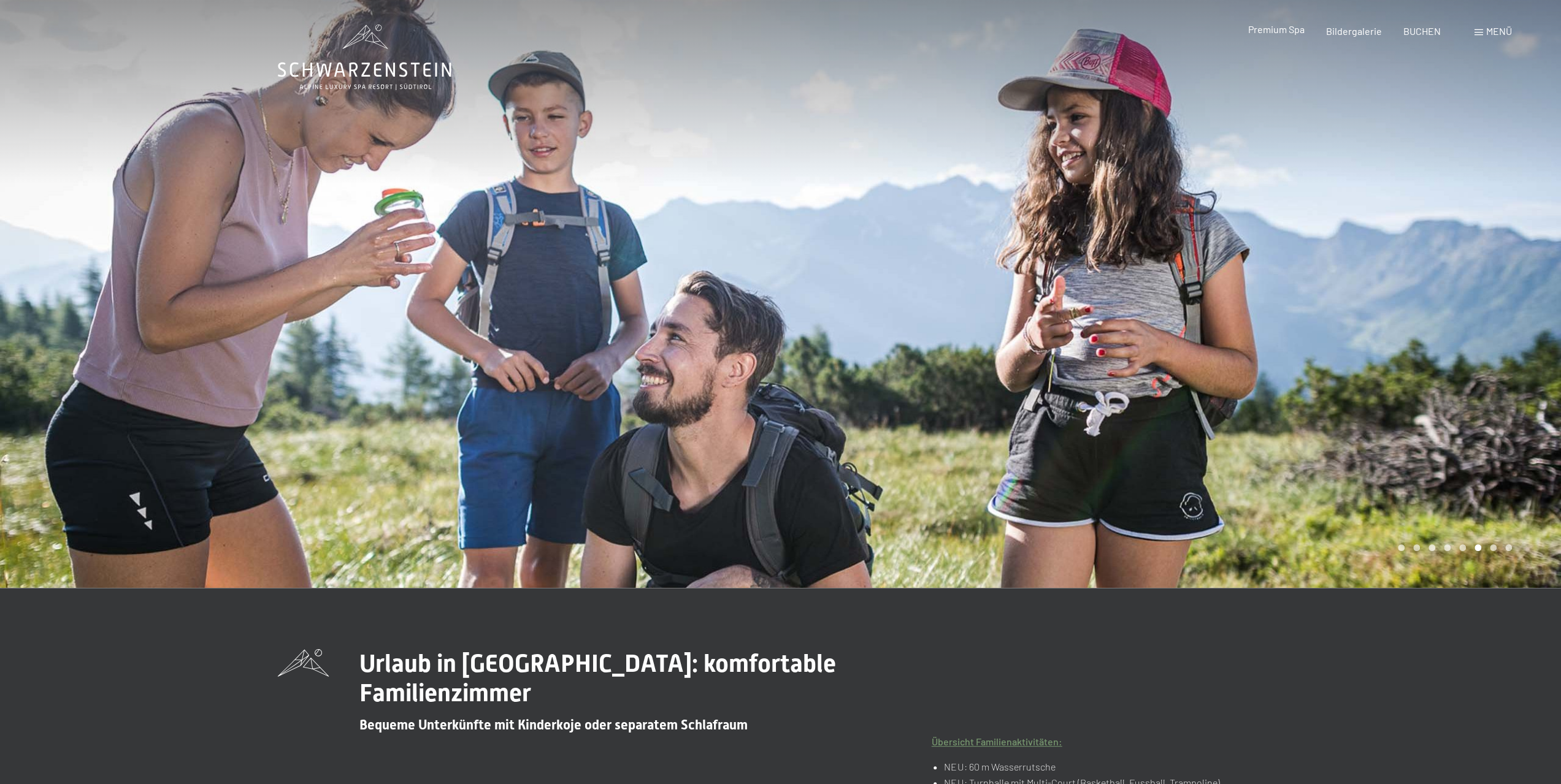
click at [1284, 32] on span "Premium Spa" at bounding box center [1275, 29] width 56 height 11
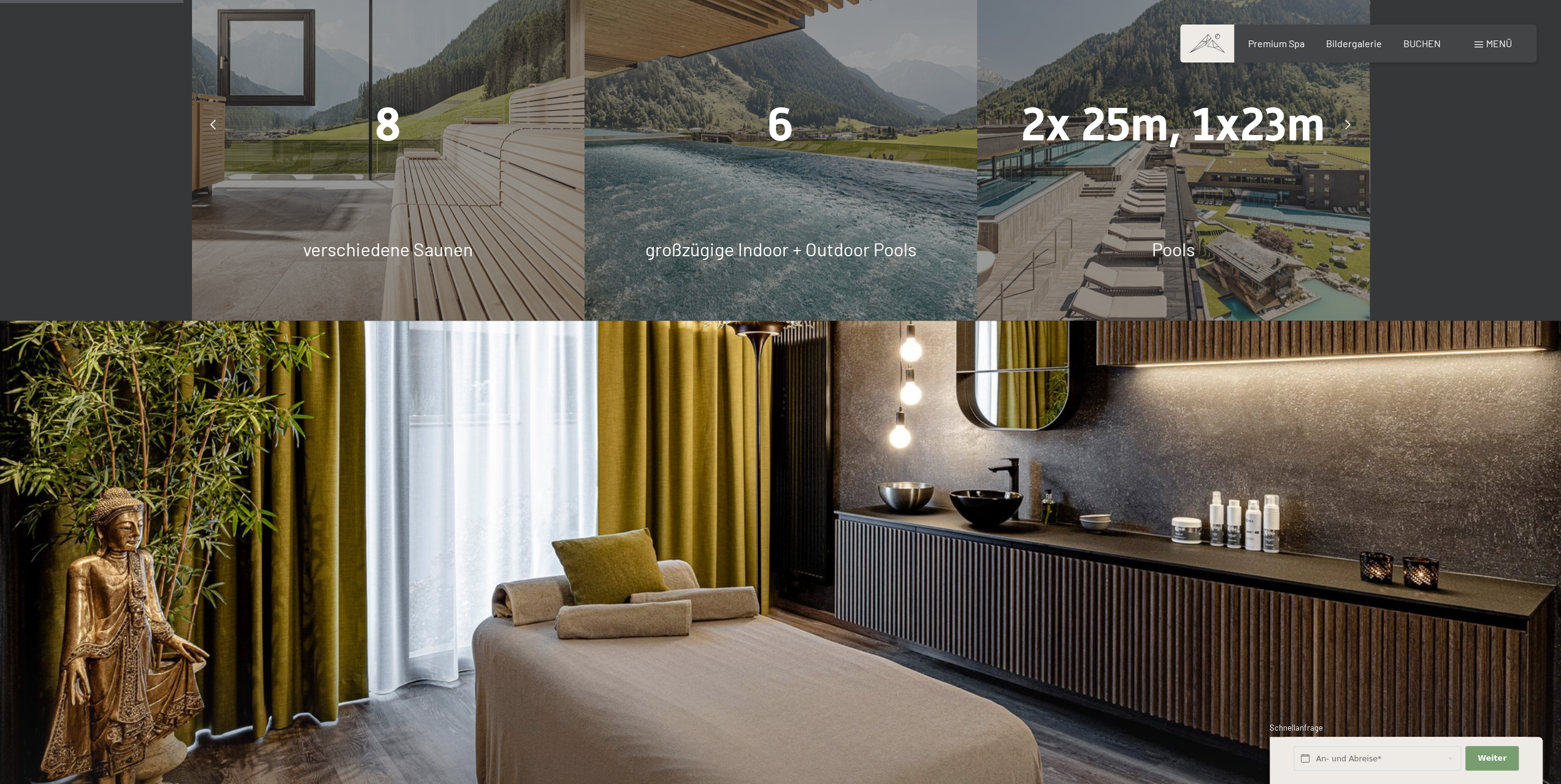
scroll to position [1472, 0]
click at [1183, 170] on div "2x 25m, 1x23m Pools" at bounding box center [1173, 123] width 393 height 392
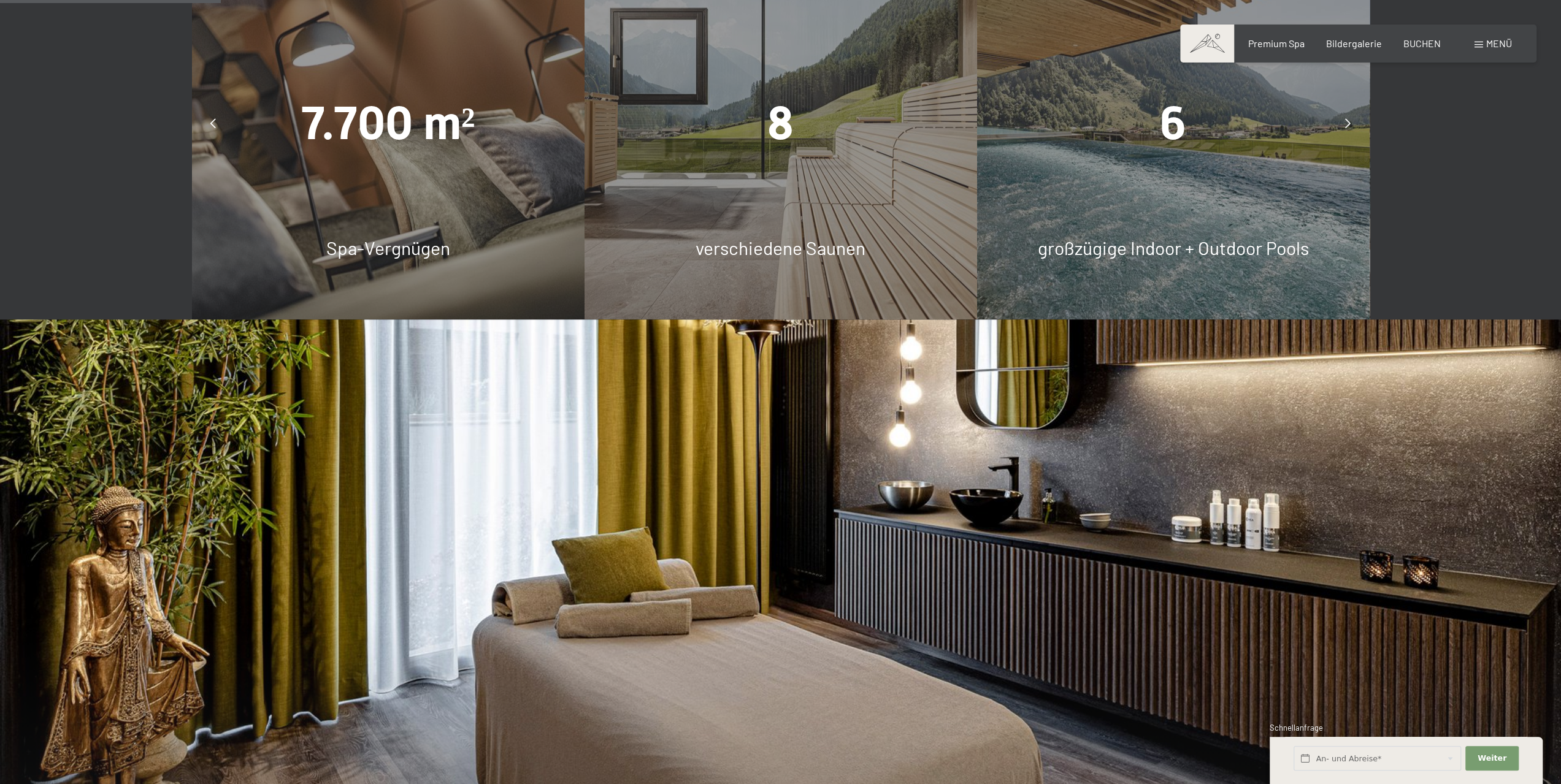
click at [1188, 184] on div "6 großzügige Indoor + Outdoor Pools" at bounding box center [1173, 123] width 393 height 392
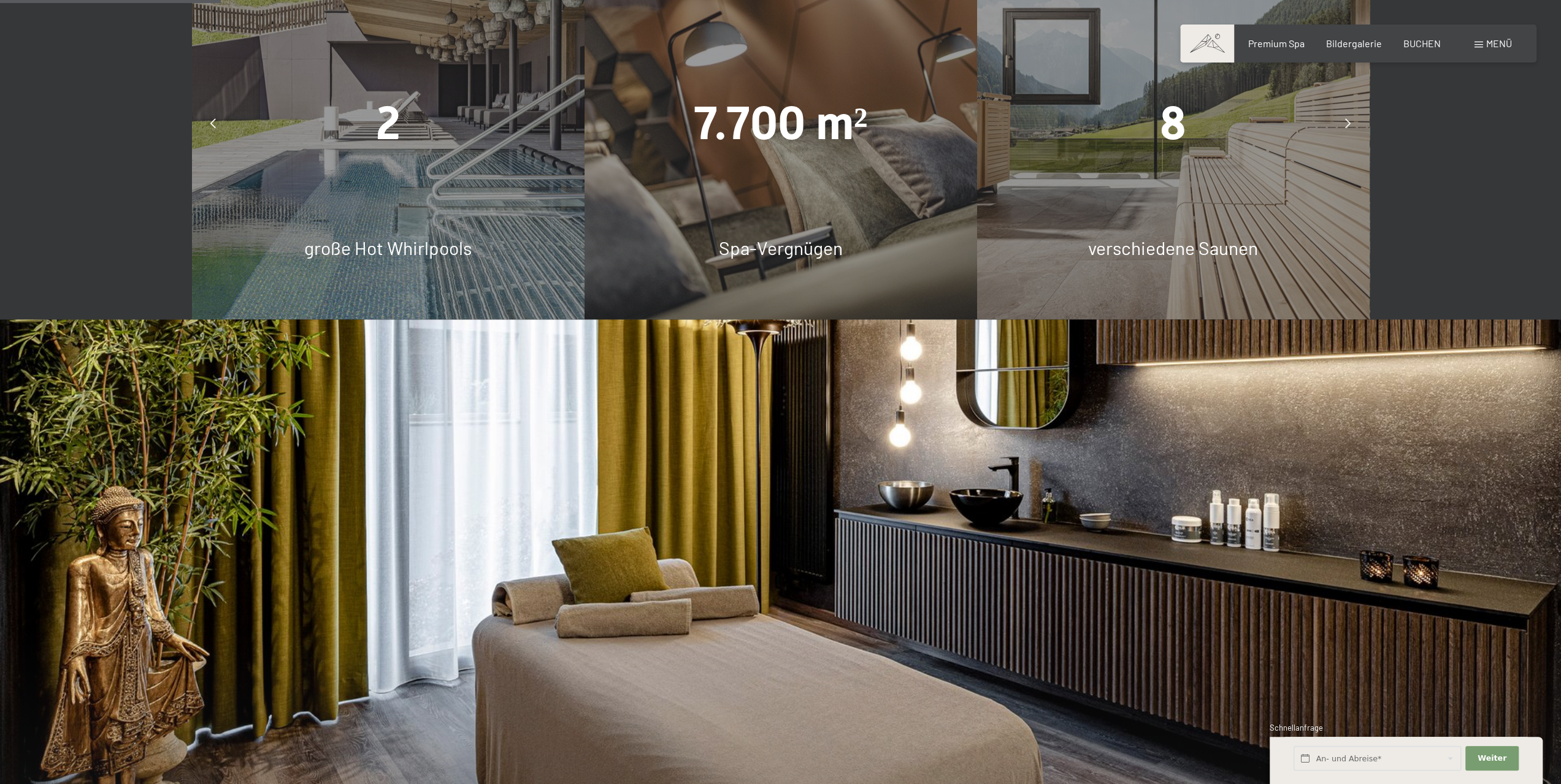
click at [1349, 107] on div at bounding box center [1348, 122] width 31 height 31
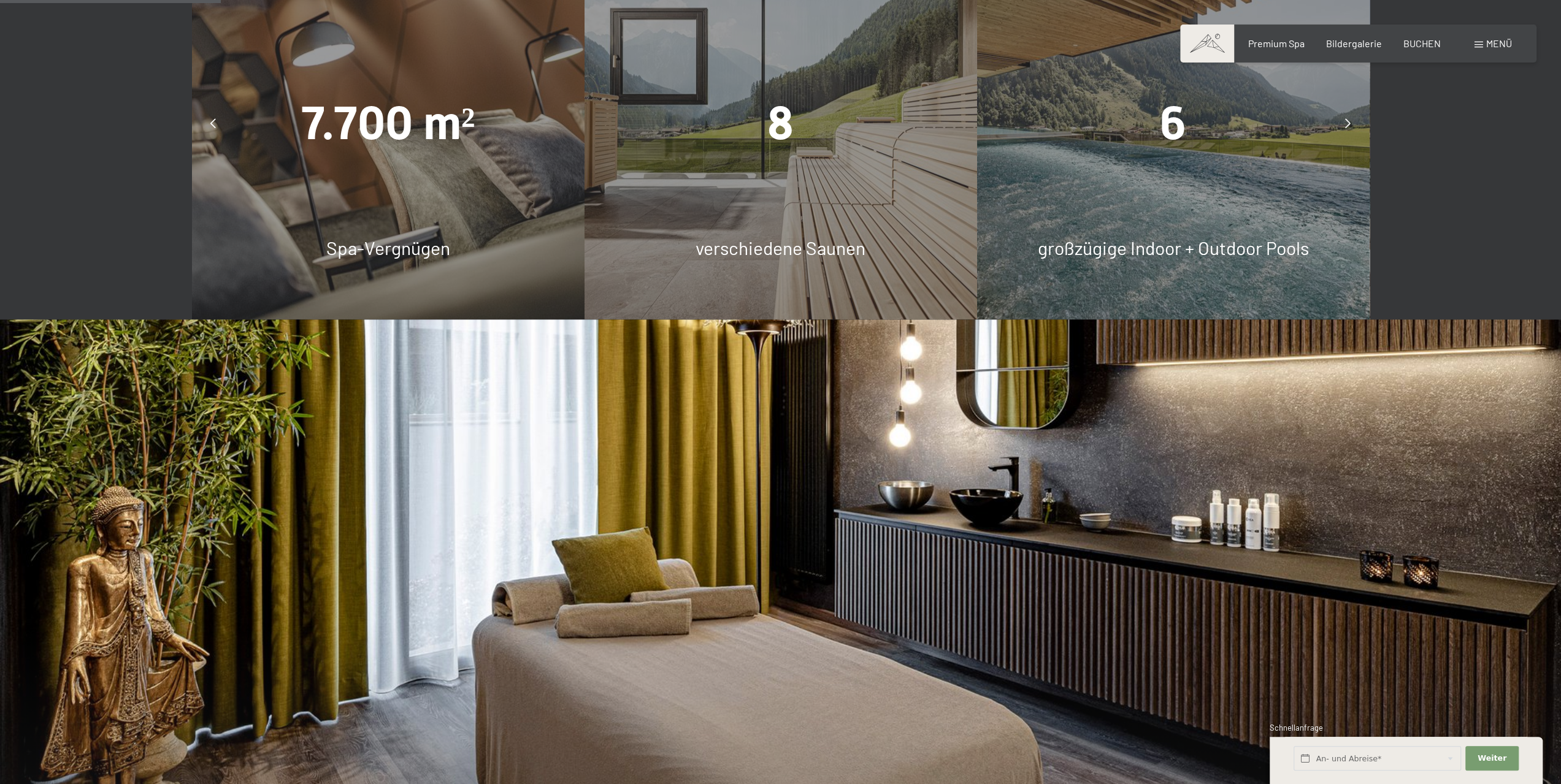
click at [1349, 119] on icon at bounding box center [1348, 123] width 6 height 9
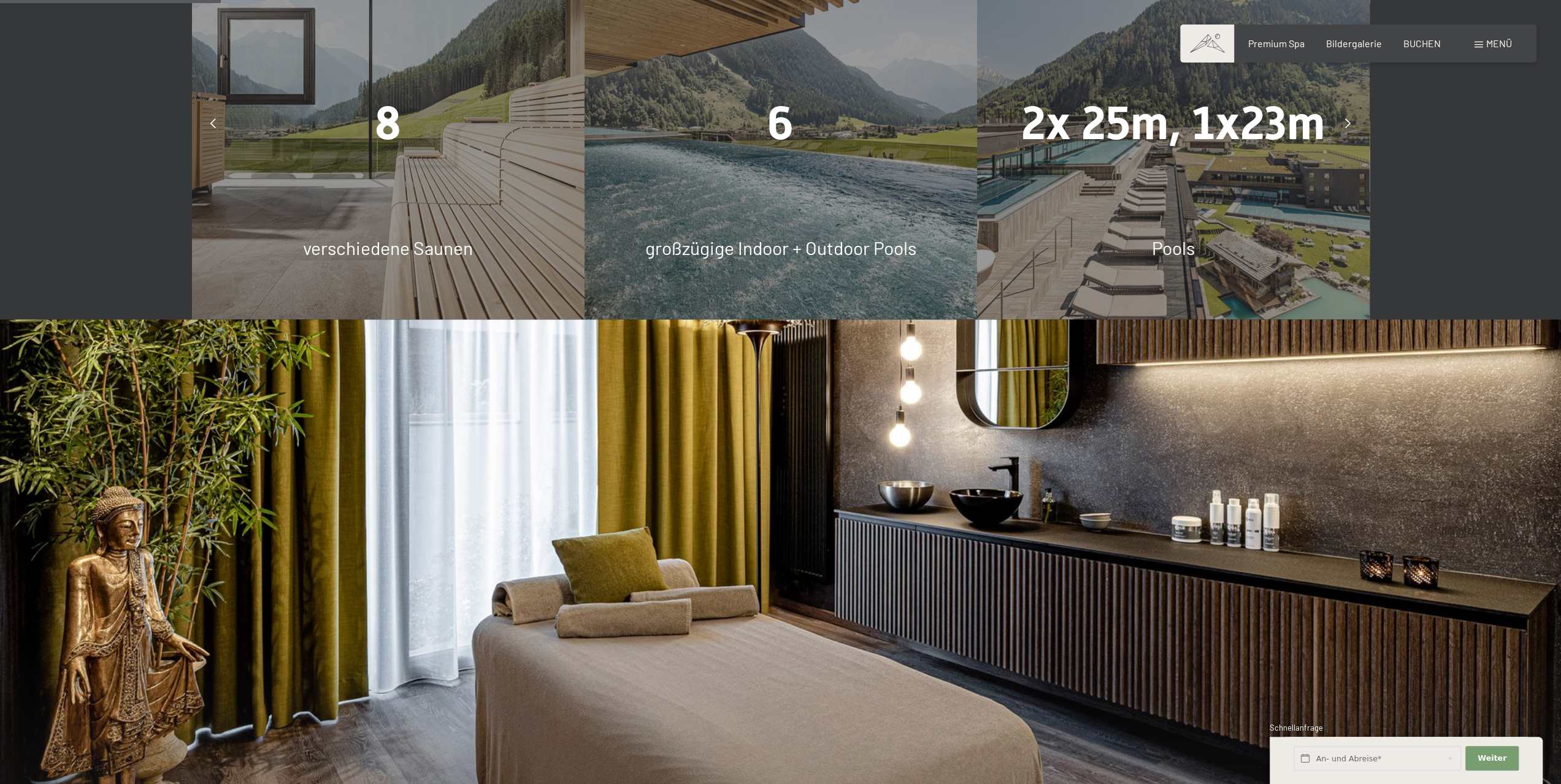
click at [1349, 119] on icon at bounding box center [1348, 123] width 6 height 9
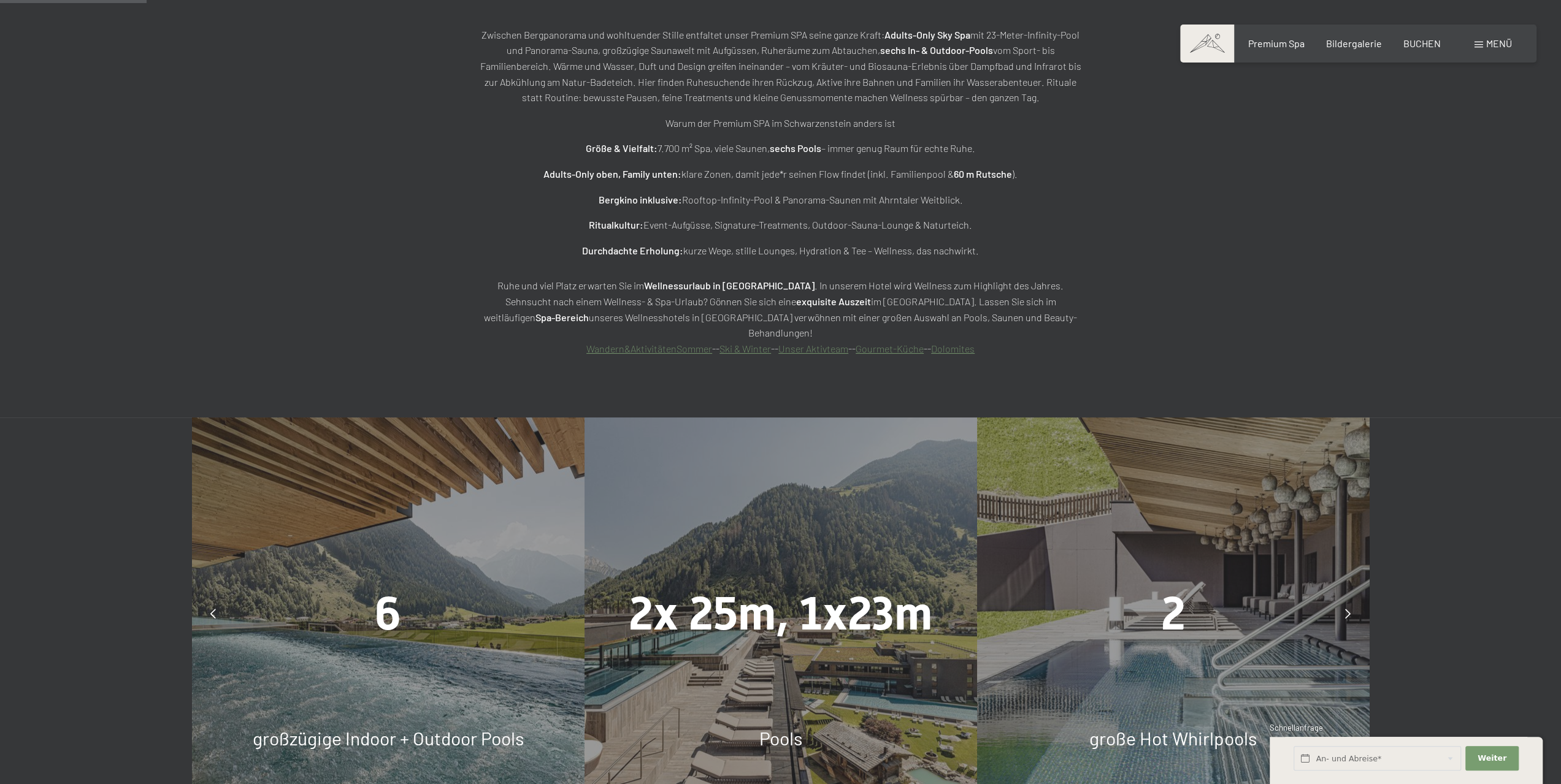
scroll to position [919, 0]
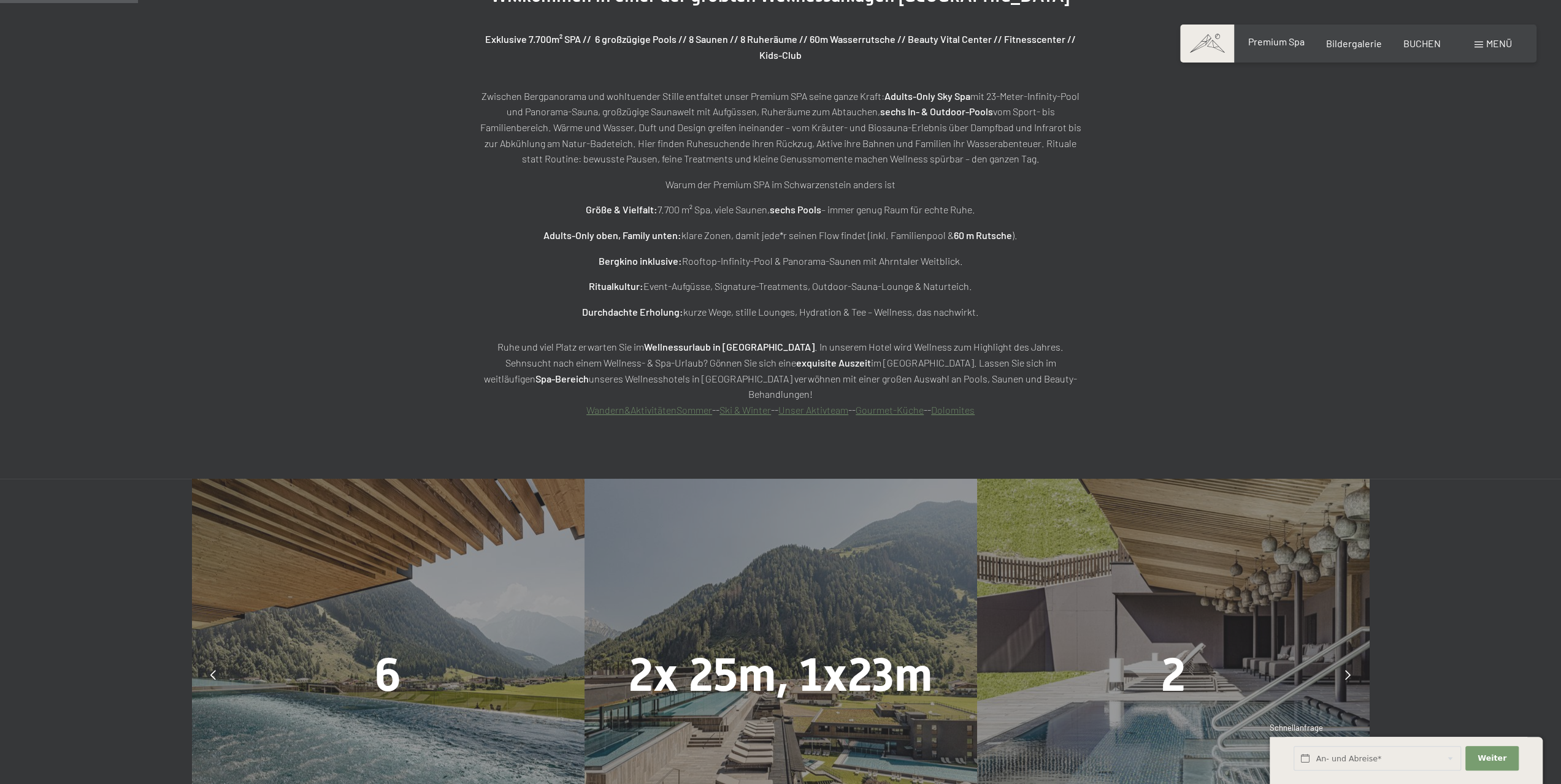
click at [1276, 40] on span "Premium Spa" at bounding box center [1275, 41] width 56 height 11
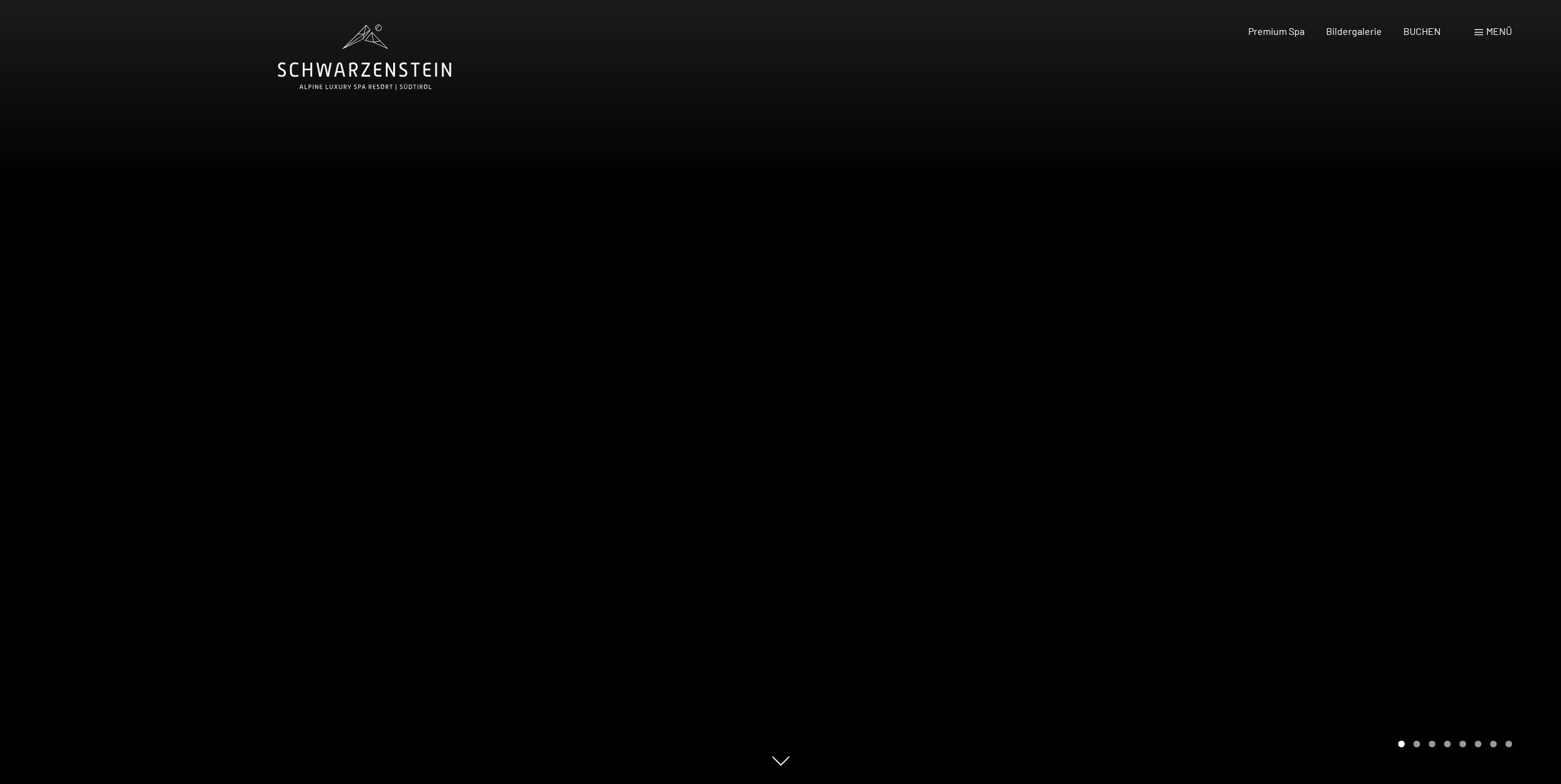
click at [1487, 31] on span "Menü" at bounding box center [1499, 31] width 26 height 11
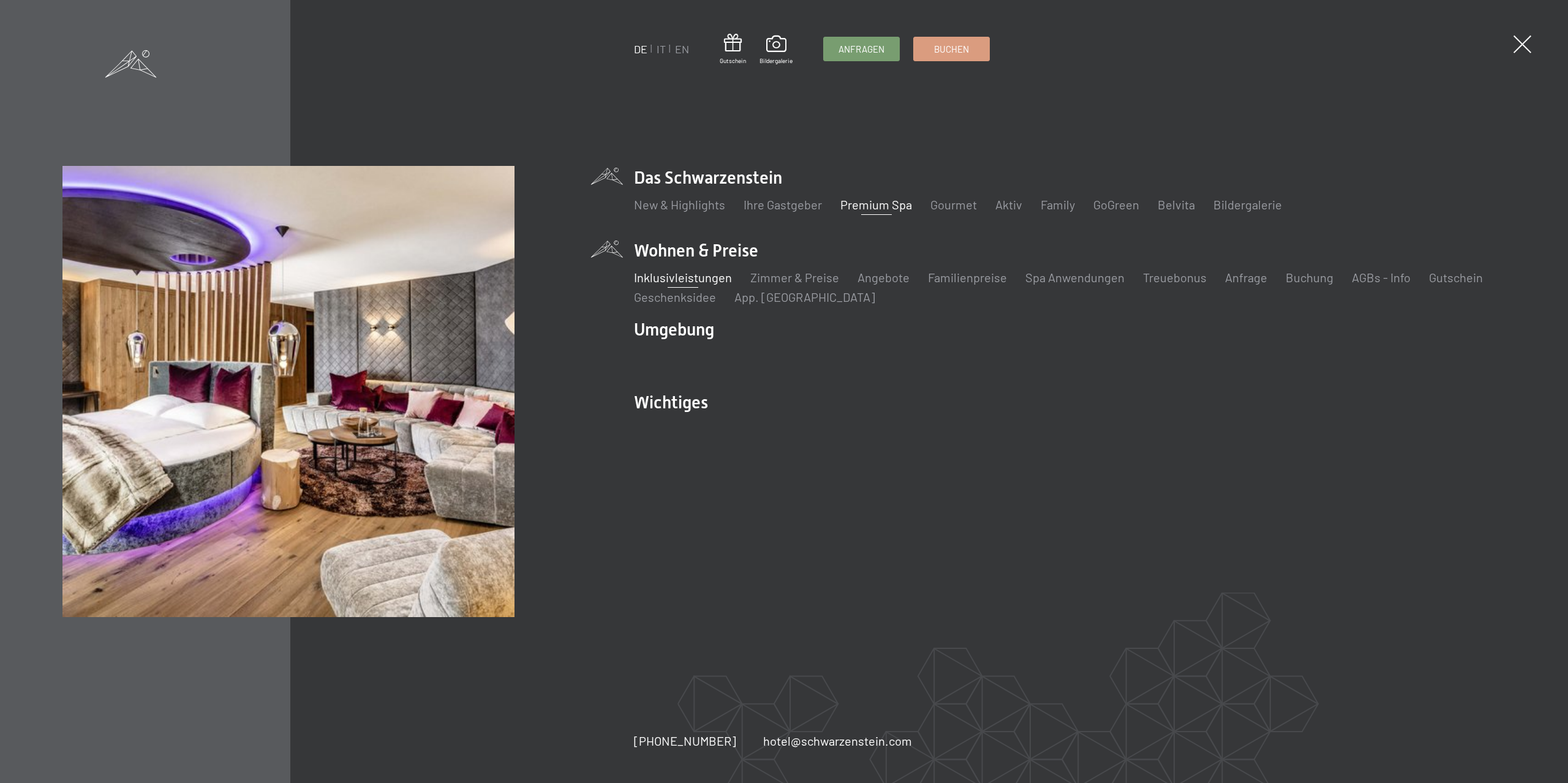
click at [689, 282] on link "Inklusivleistungen" at bounding box center [682, 277] width 98 height 15
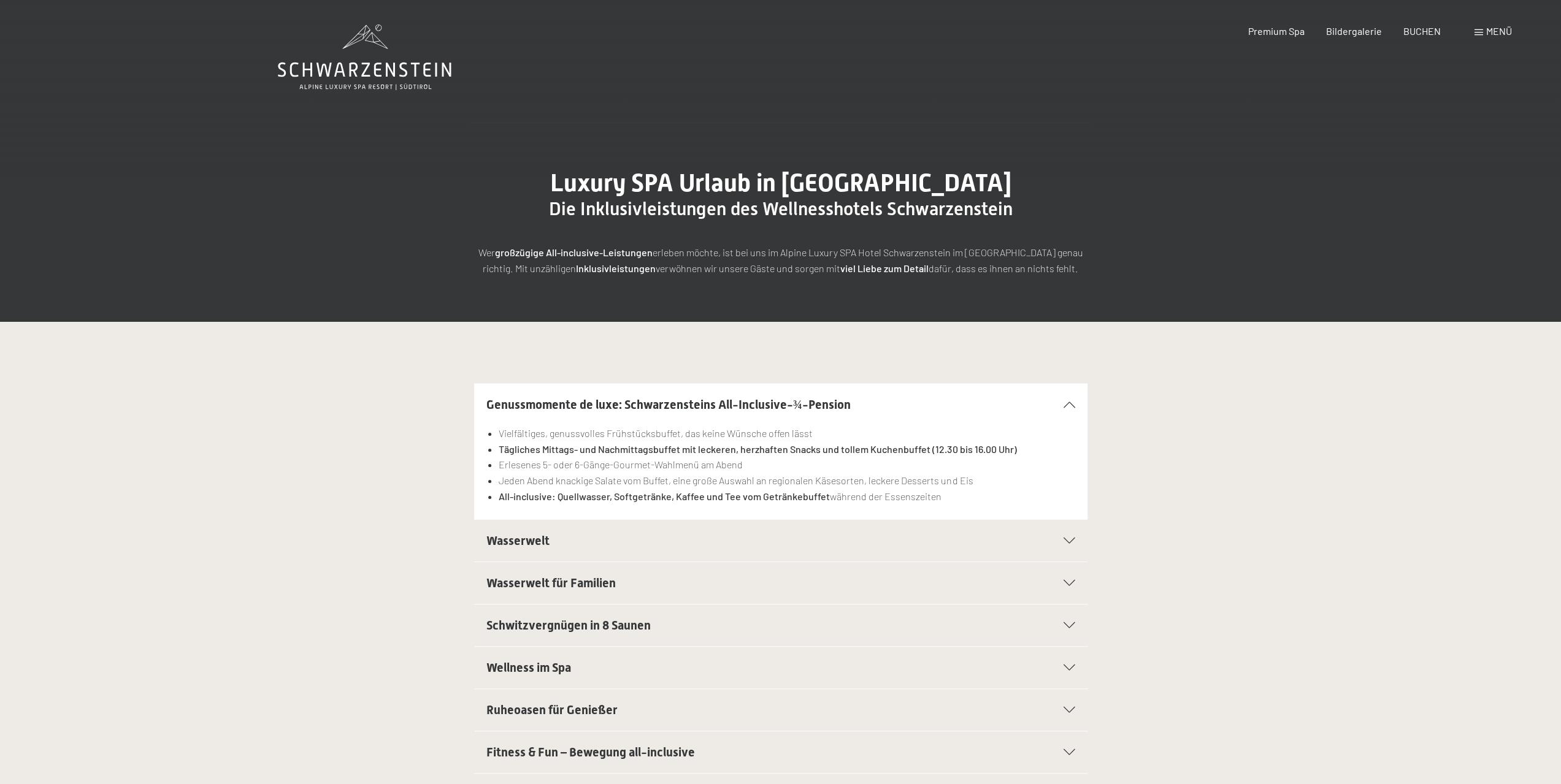
click at [1071, 540] on icon at bounding box center [1069, 540] width 11 height 7
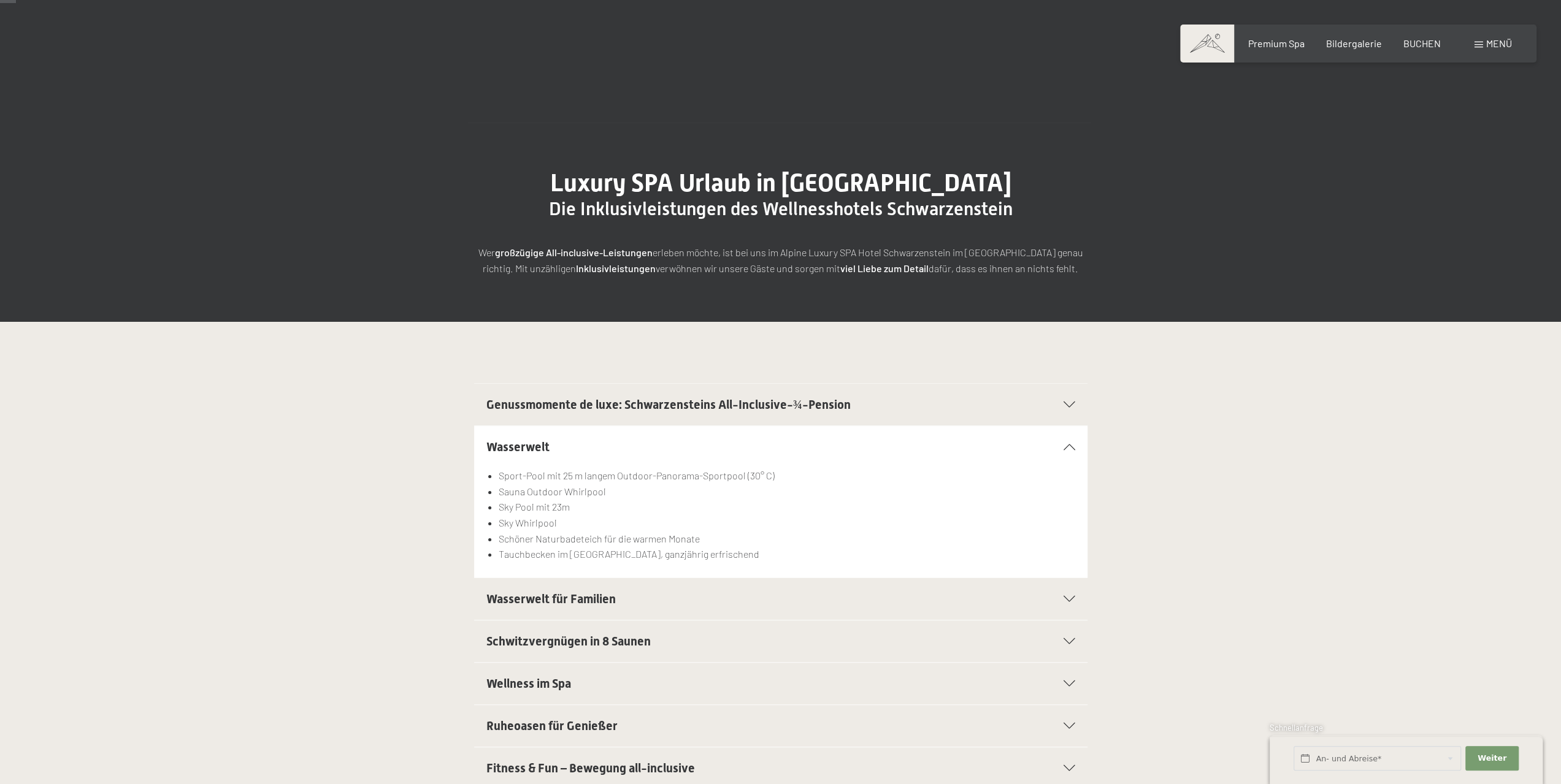
scroll to position [184, 0]
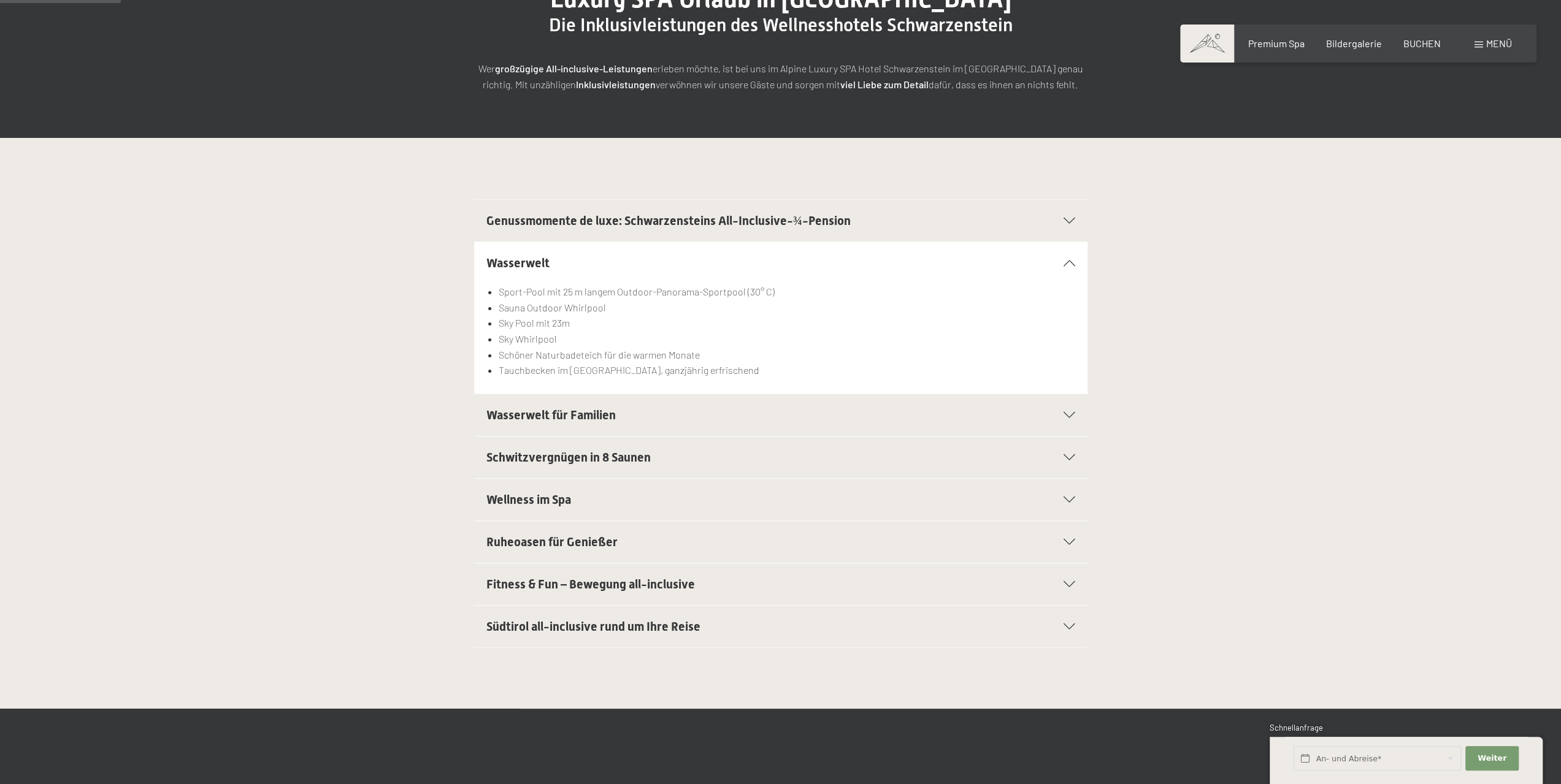
click at [1073, 406] on div "Wasserwelt für Familien" at bounding box center [780, 415] width 589 height 42
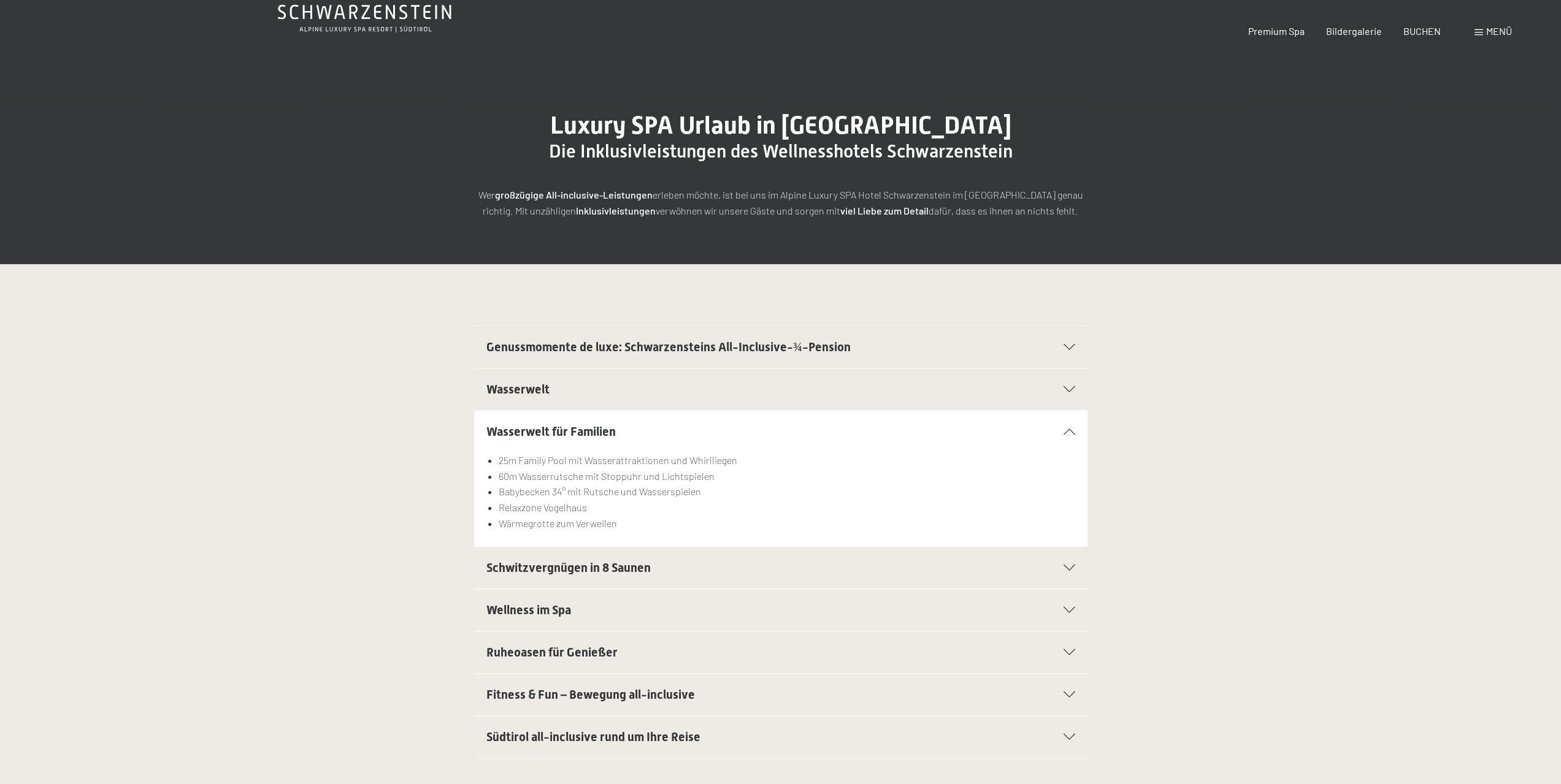
scroll to position [0, 0]
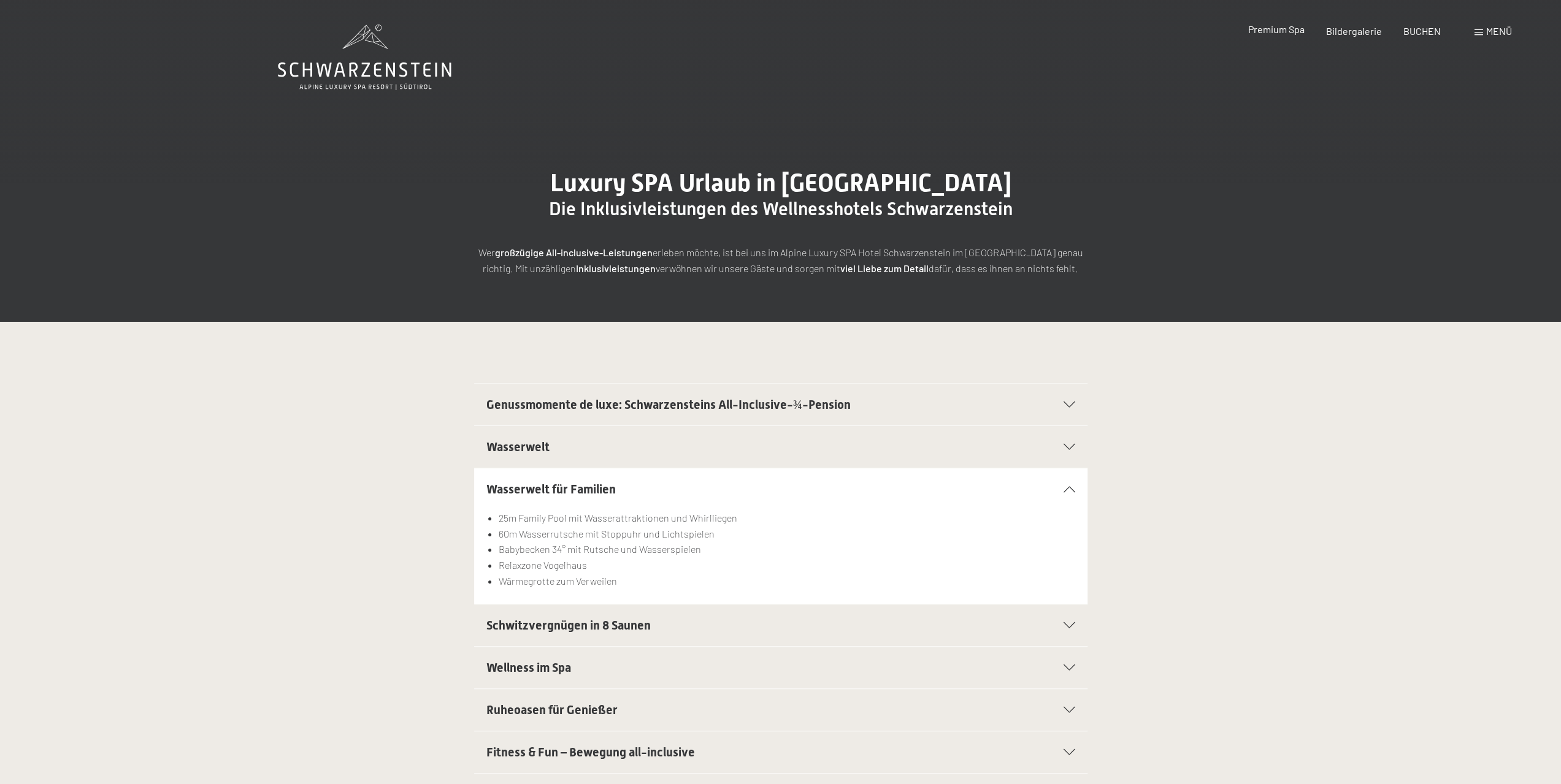
click at [1276, 28] on span "Premium Spa" at bounding box center [1275, 29] width 56 height 11
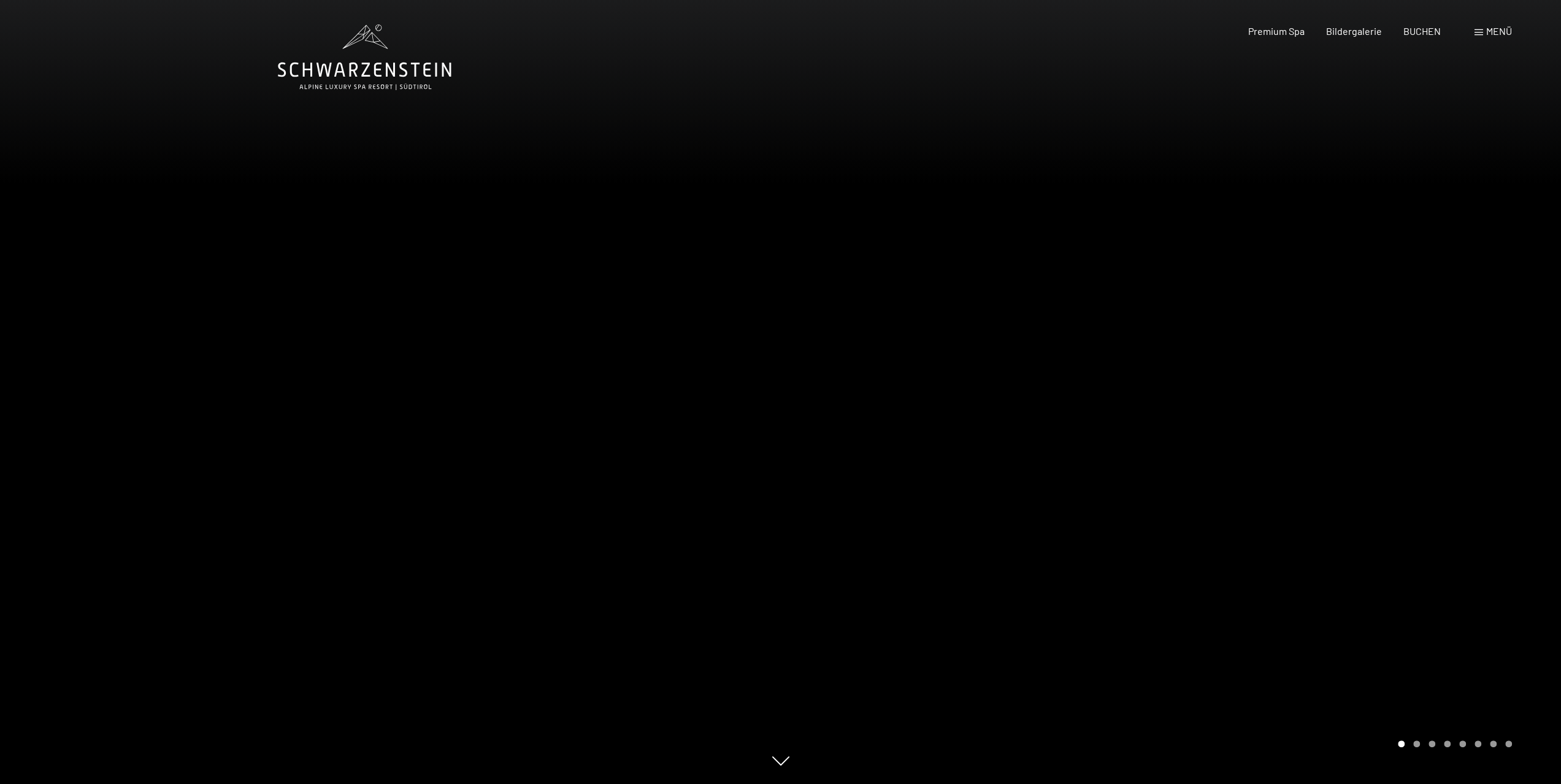
click at [1498, 29] on span "Menü" at bounding box center [1499, 31] width 26 height 11
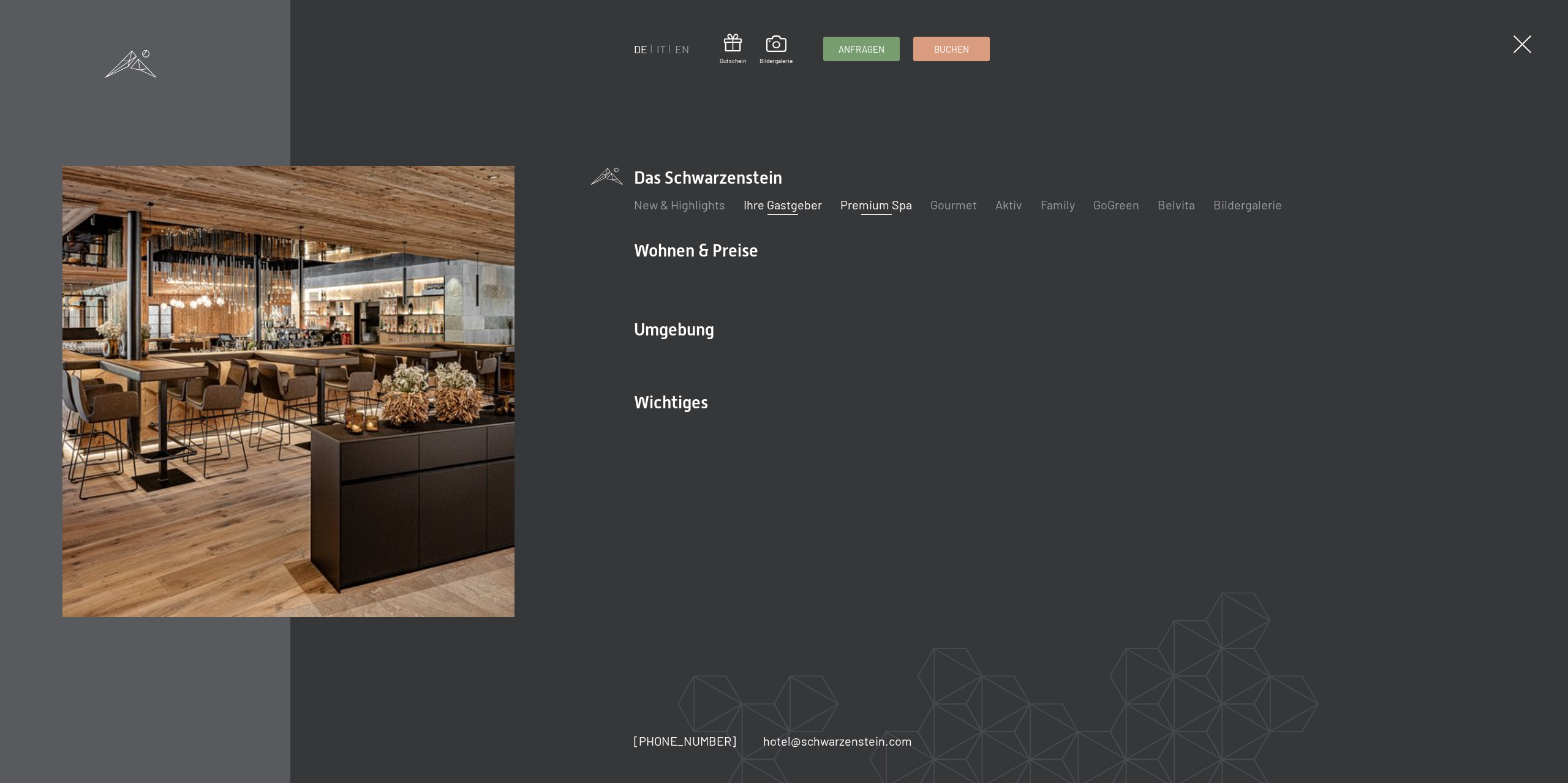
click at [783, 202] on link "Ihre Gastgeber" at bounding box center [782, 204] width 78 height 15
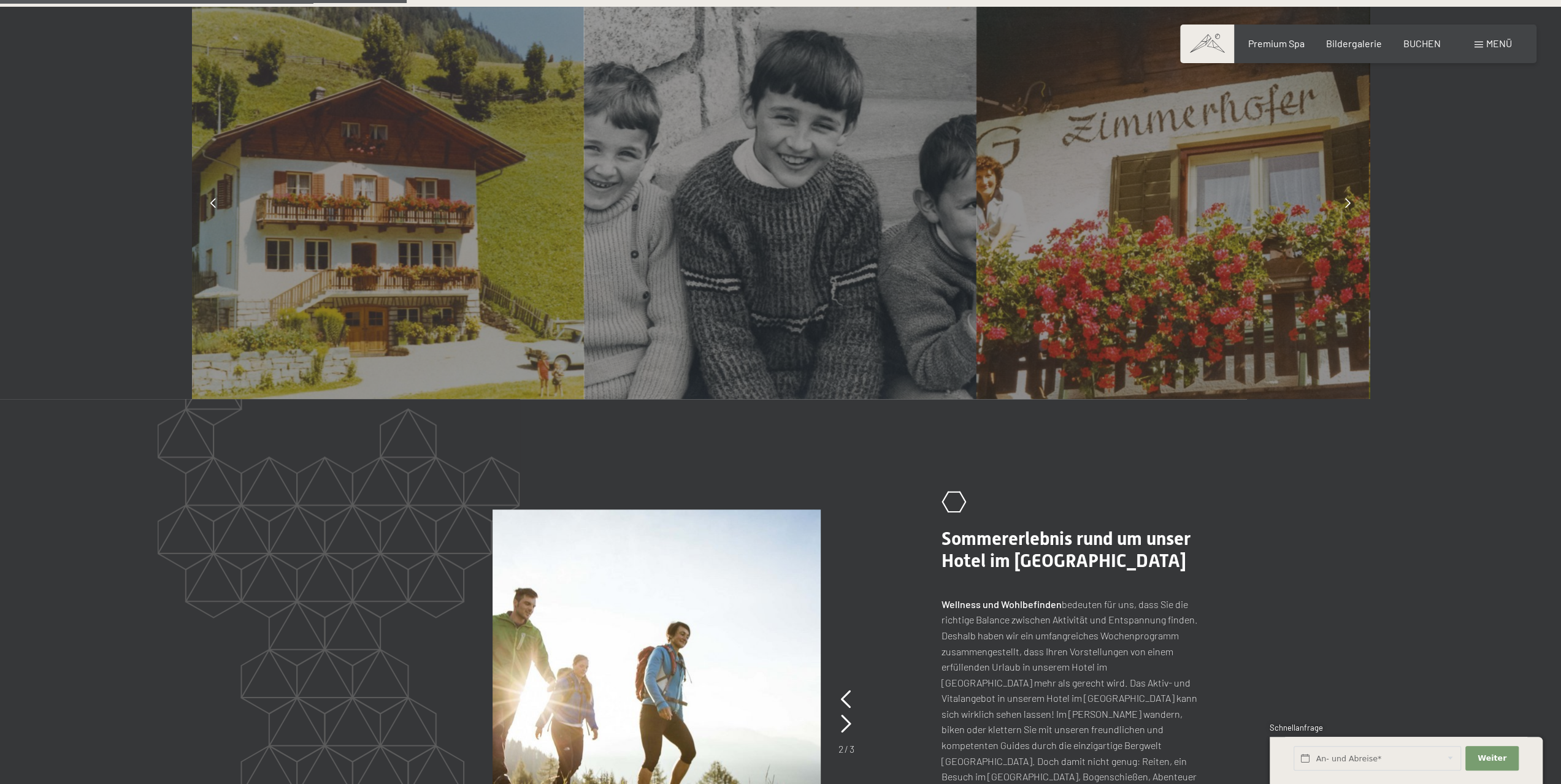
scroll to position [1717, 0]
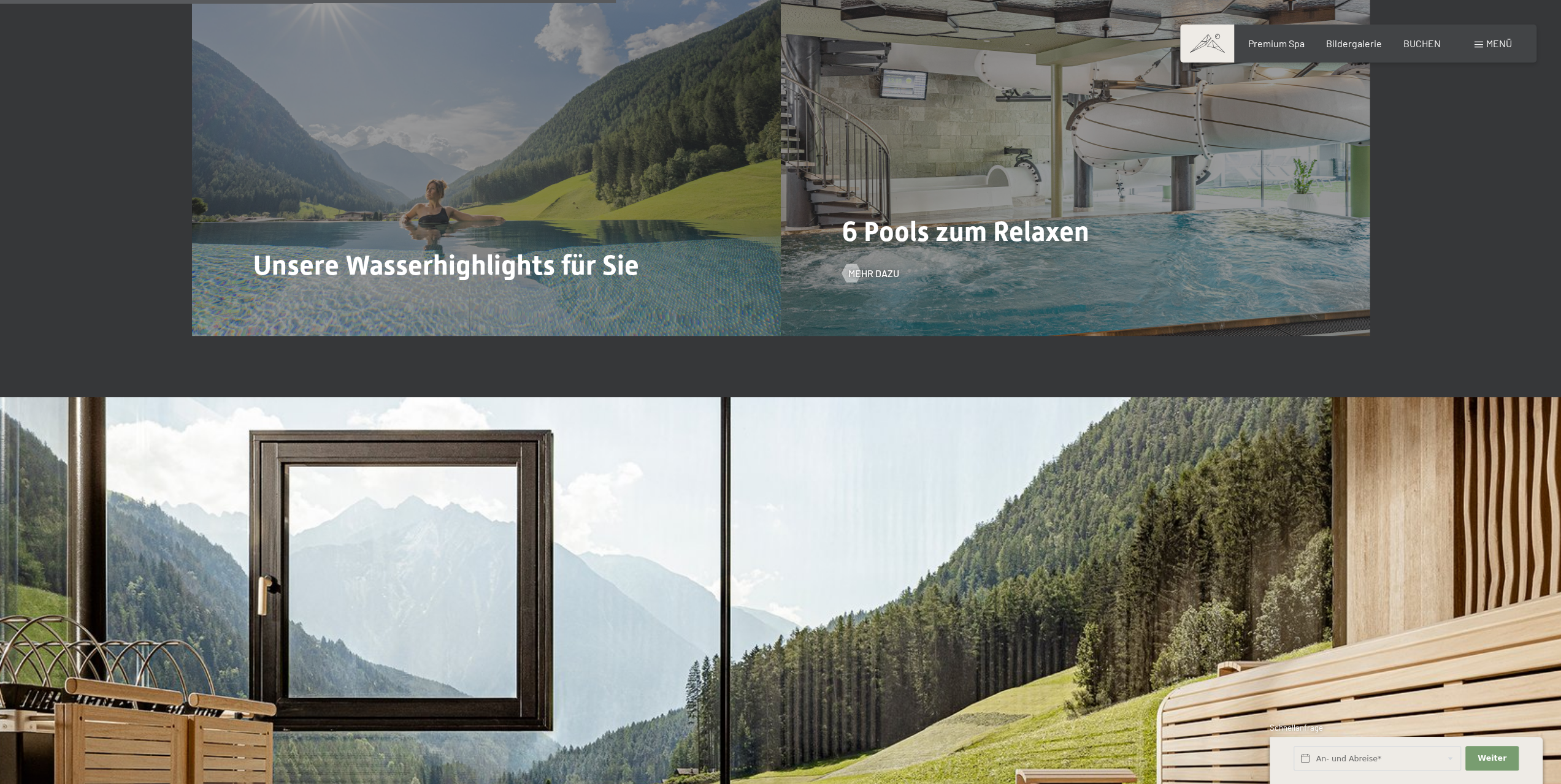
scroll to position [4108, 0]
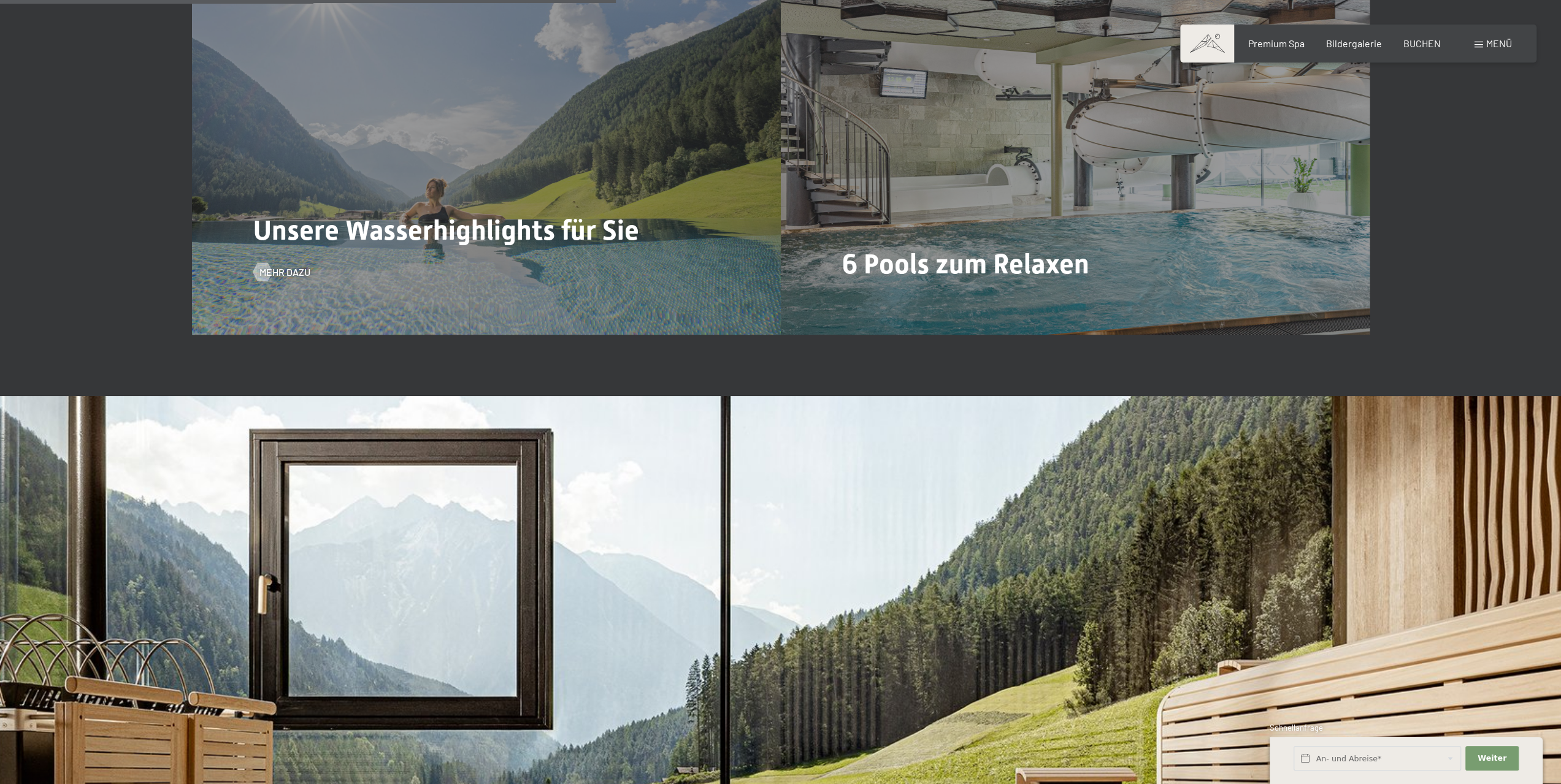
click at [536, 214] on span "Unsere Wasserhighlights für Sie" at bounding box center [446, 230] width 386 height 33
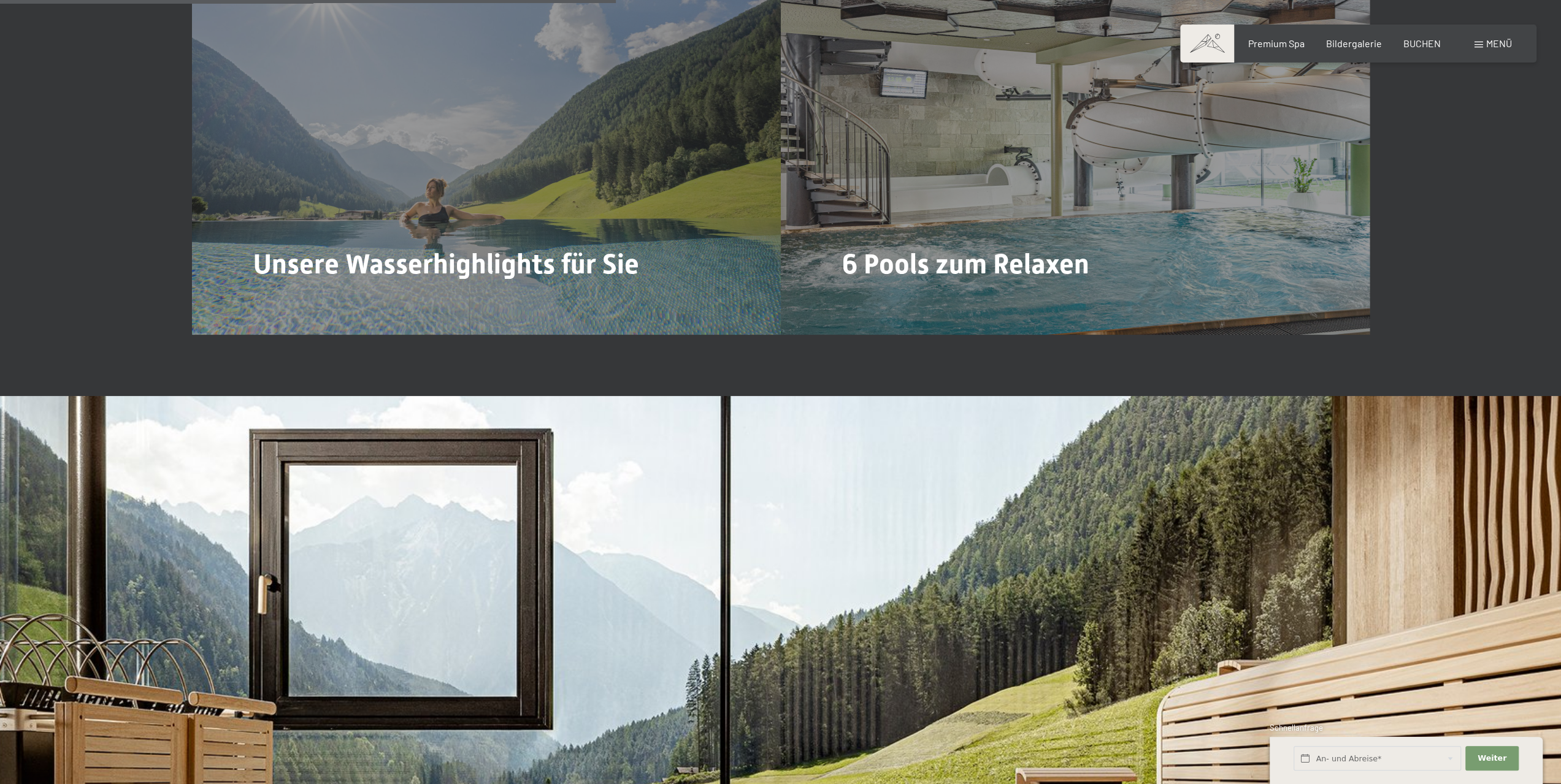
click at [294, 299] on span "Mehr dazu" at bounding box center [285, 306] width 50 height 13
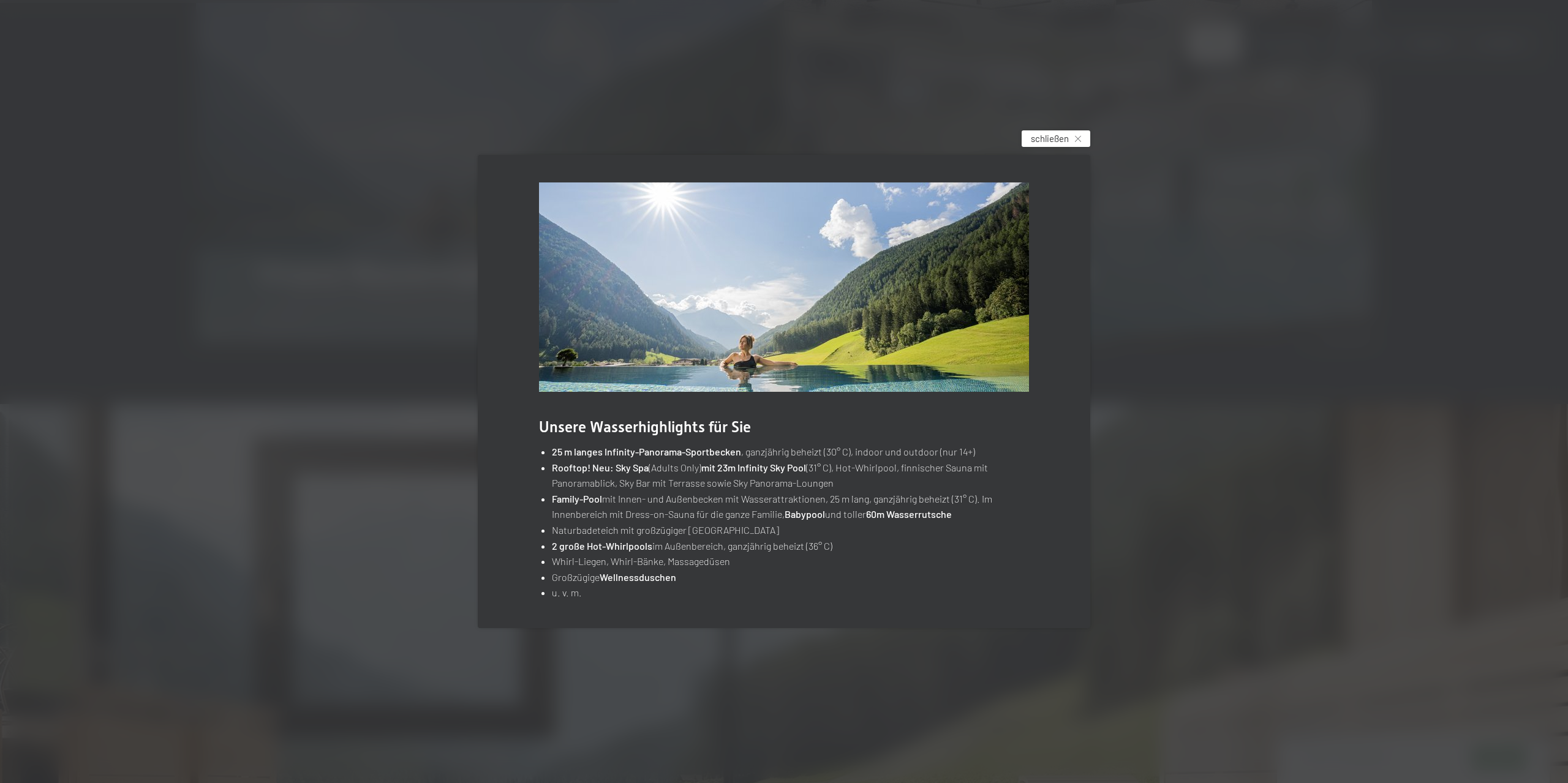
click at [1053, 136] on span "schließen" at bounding box center [1049, 139] width 38 height 13
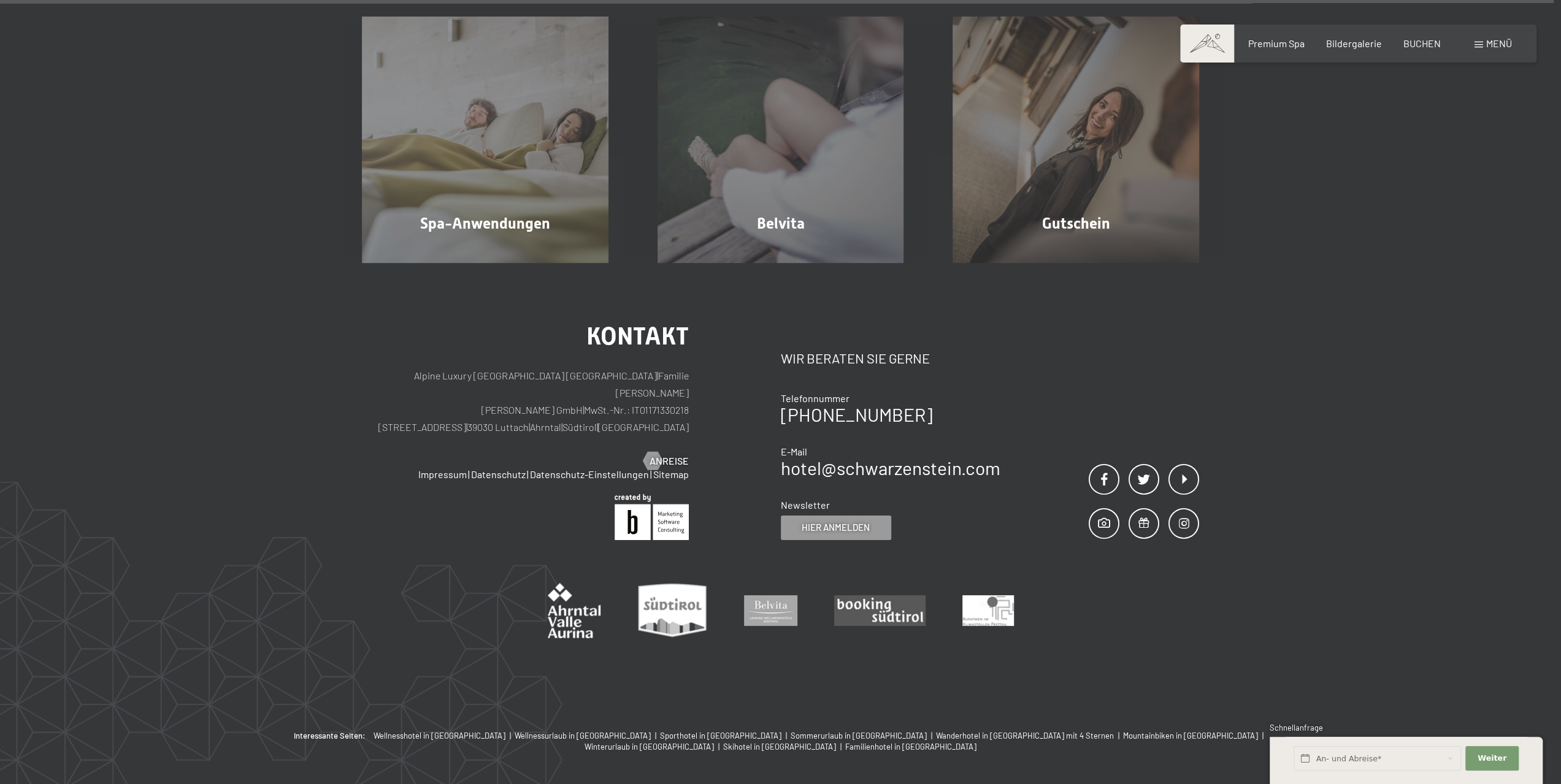
scroll to position [9169, 0]
click at [1502, 38] on span "Menü" at bounding box center [1499, 43] width 26 height 11
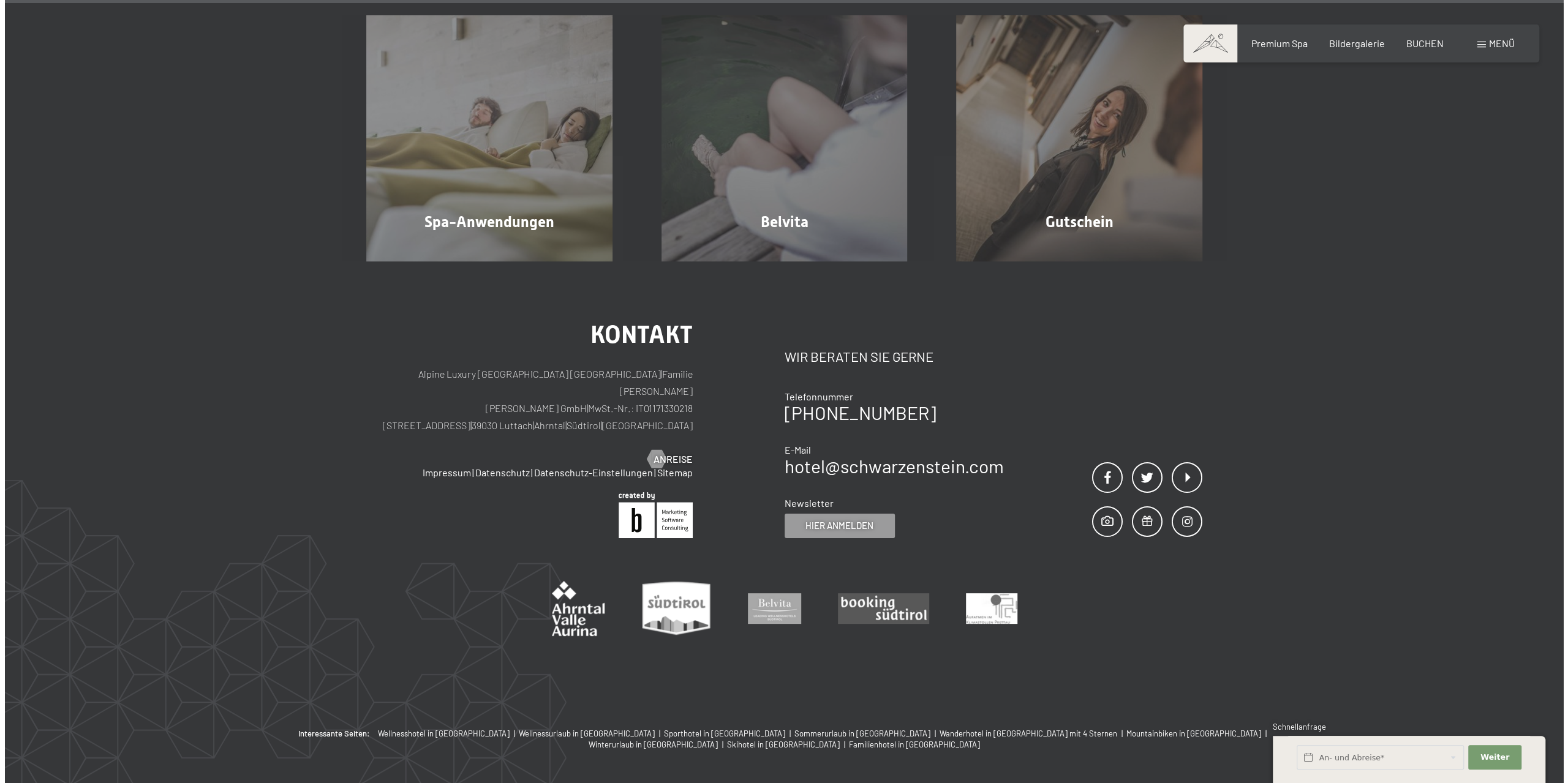
scroll to position [9172, 0]
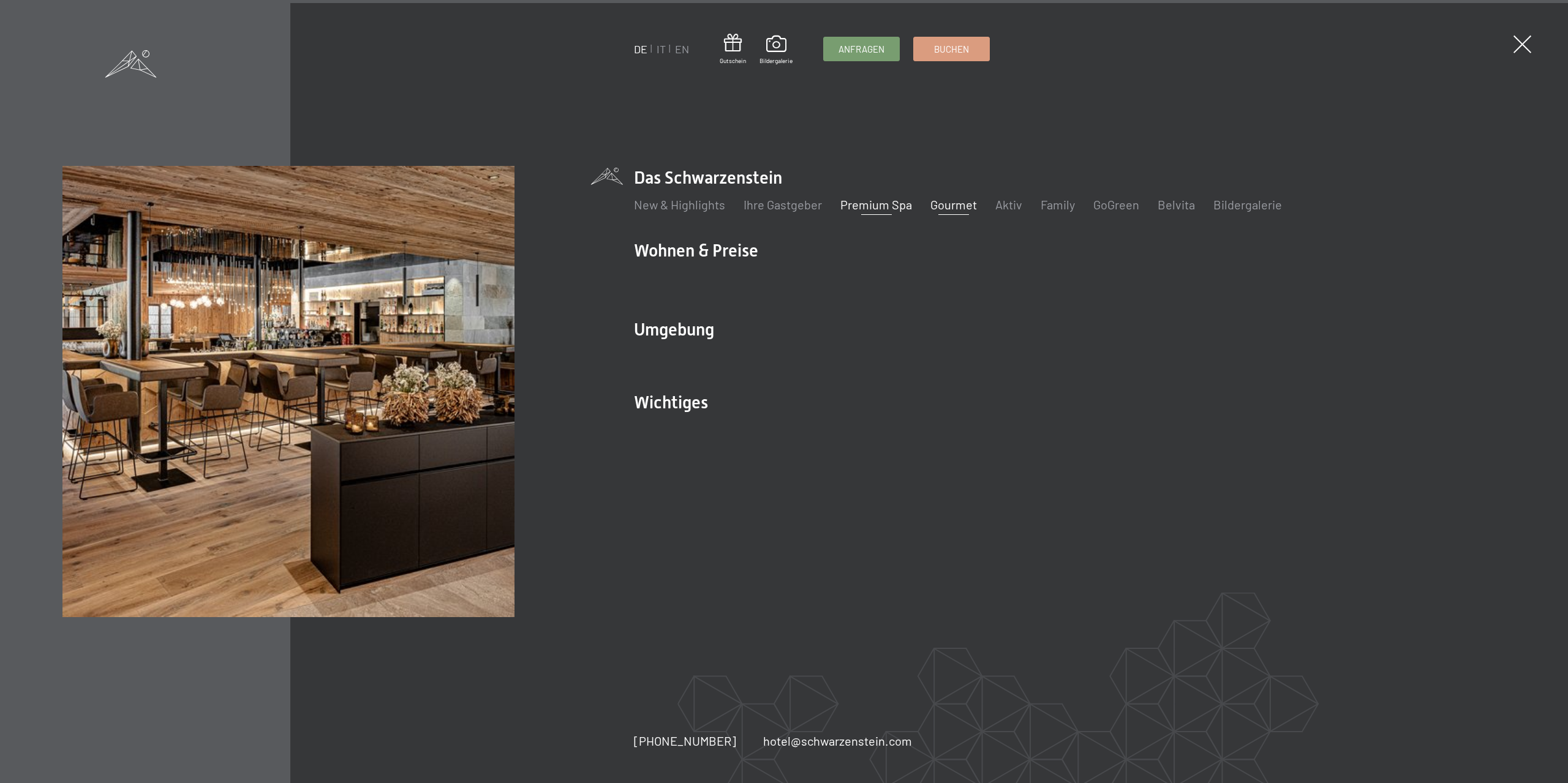
click at [937, 199] on link "Gourmet" at bounding box center [954, 204] width 47 height 15
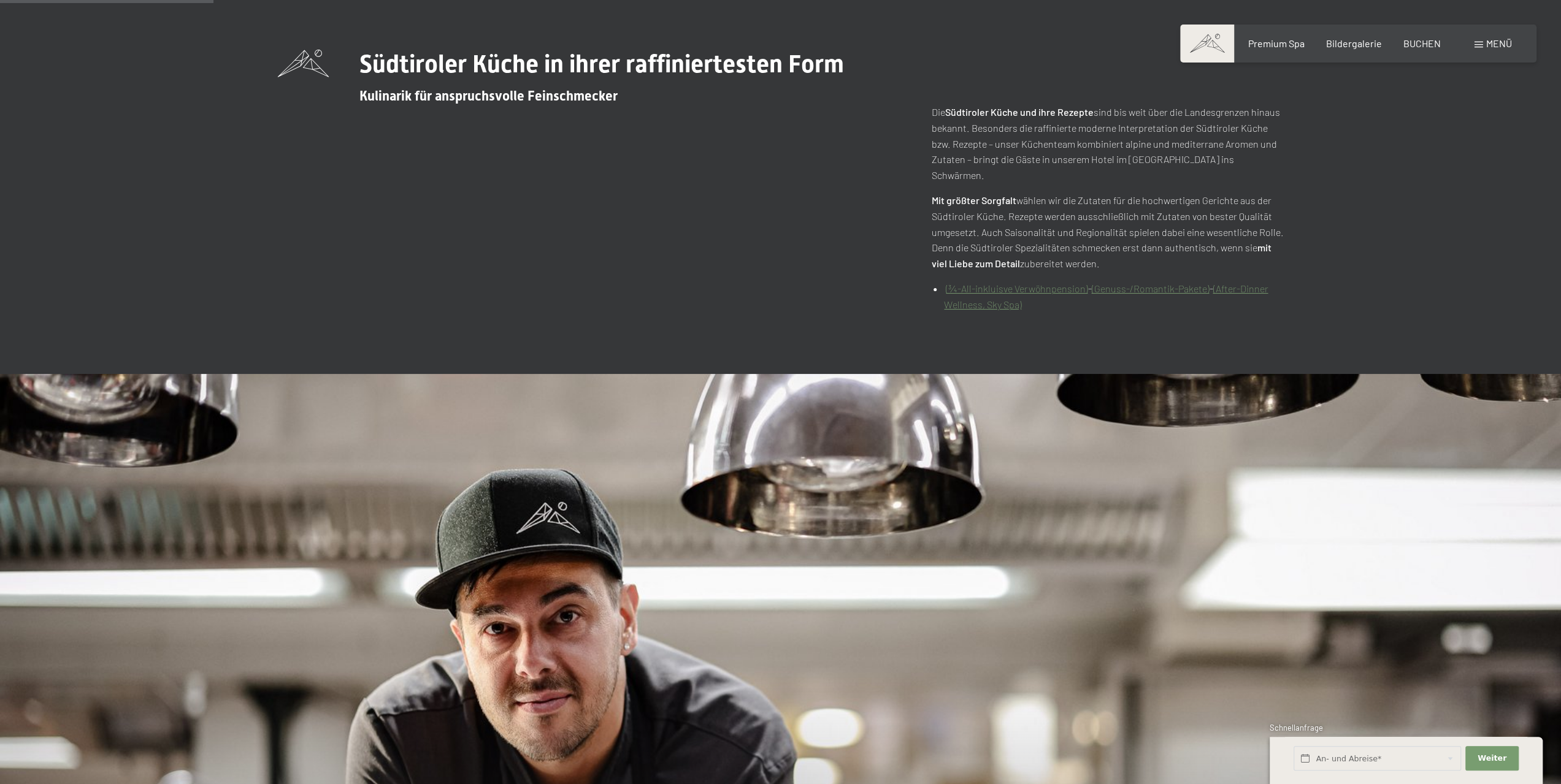
scroll to position [797, 0]
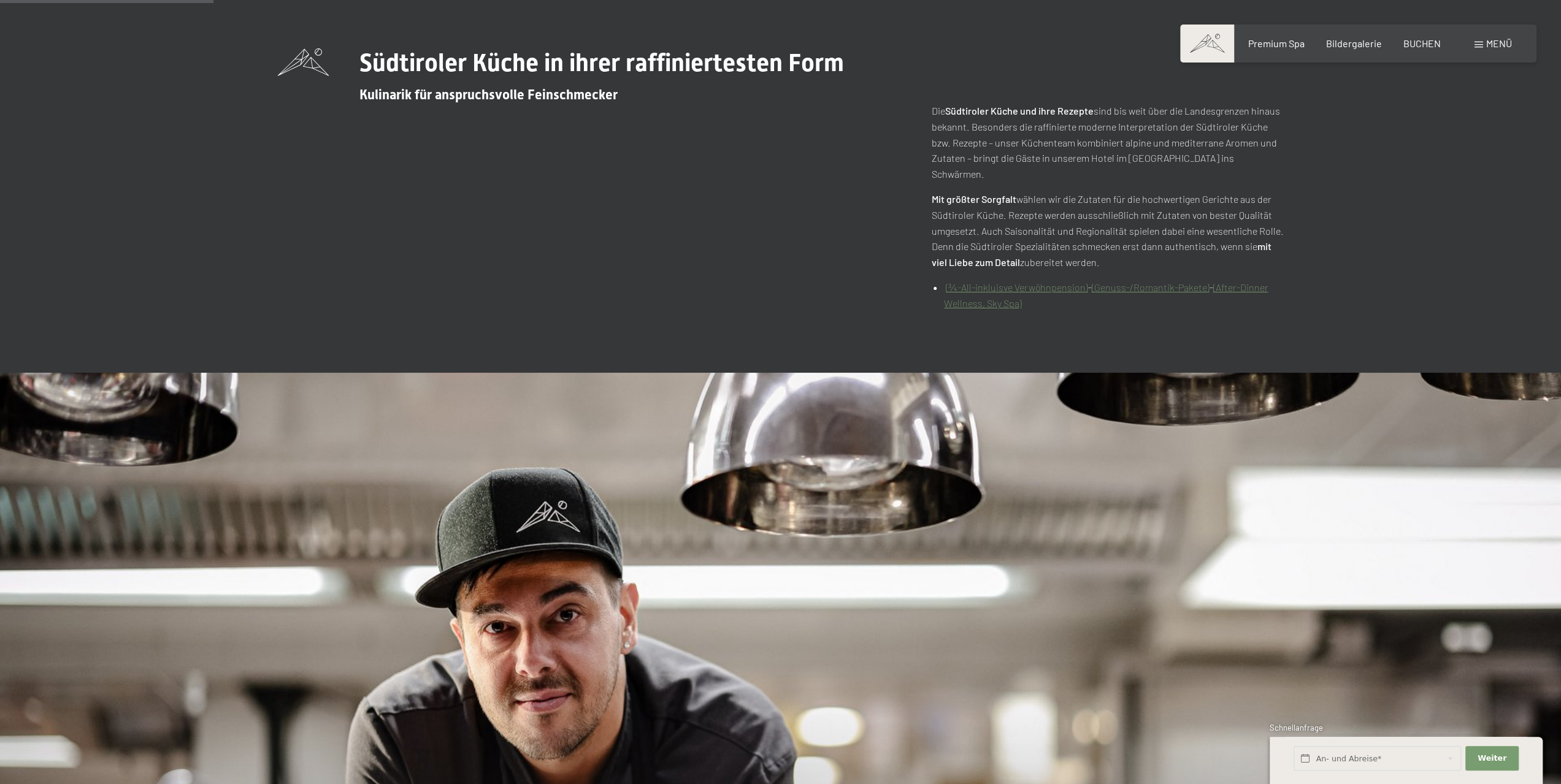
click at [1035, 281] on link "(¾-All-inkluisve Verwöhnpension)" at bounding box center [1017, 287] width 142 height 11
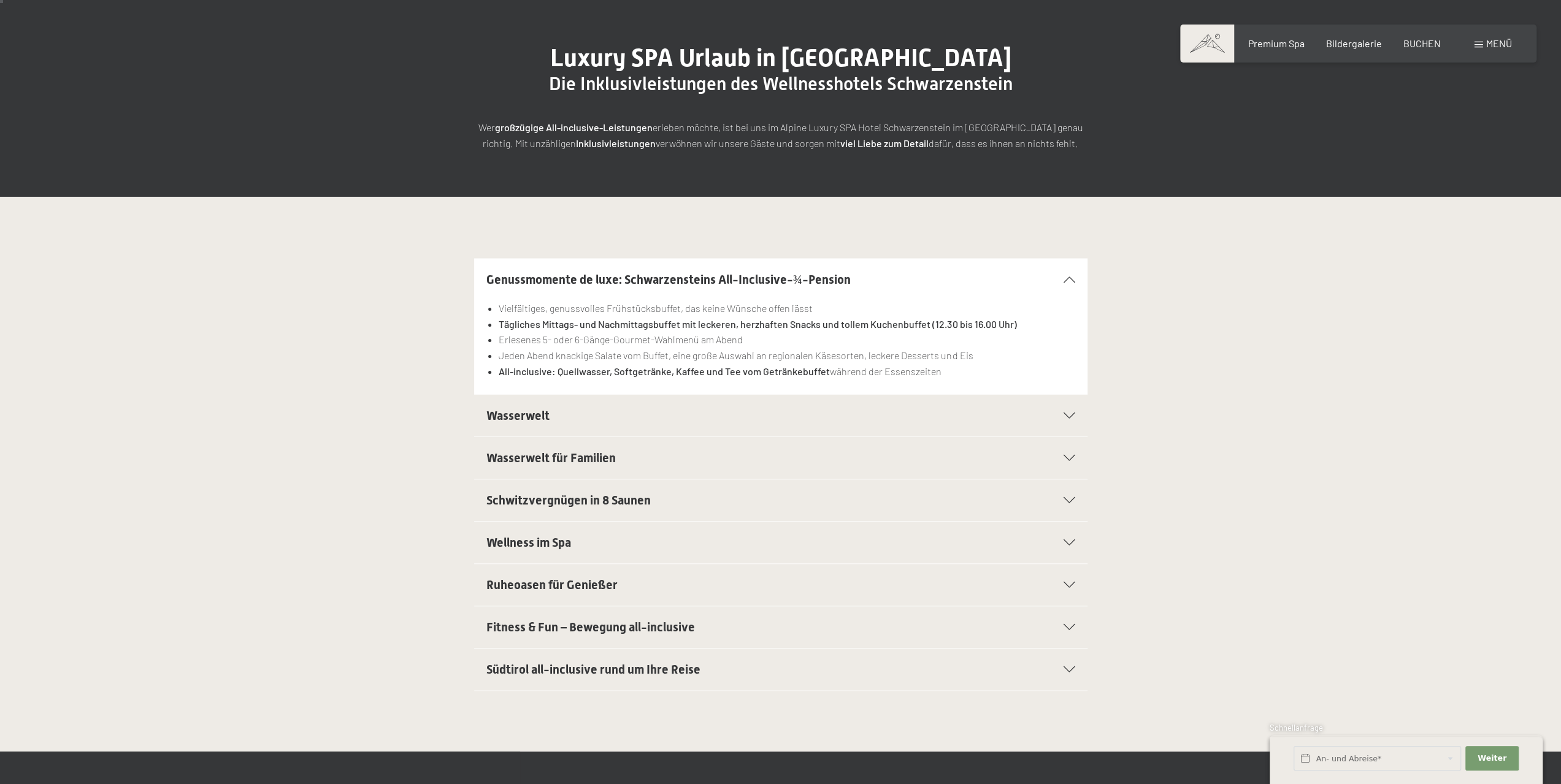
scroll to position [429, 0]
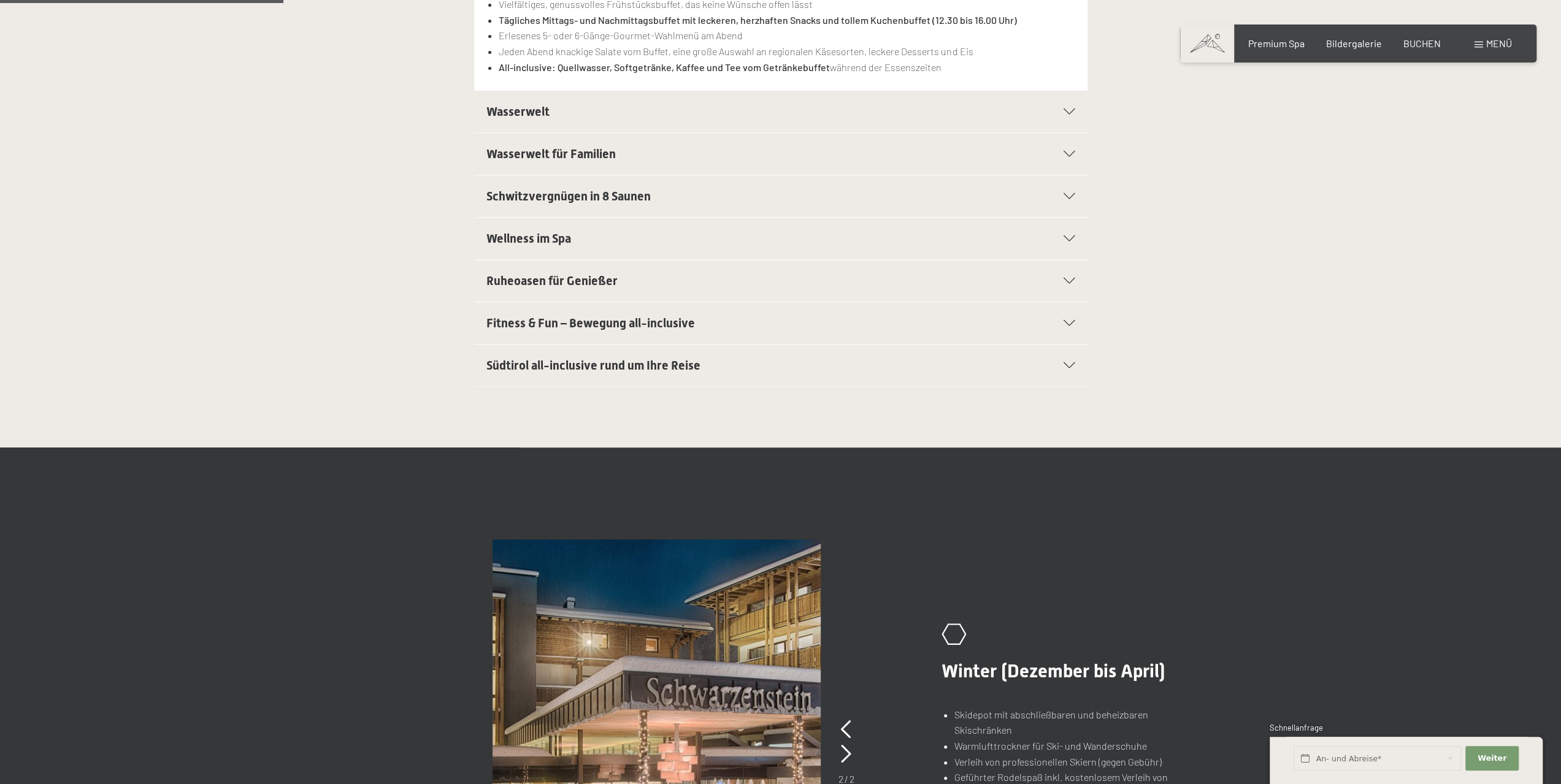
click at [1070, 113] on icon at bounding box center [1069, 111] width 11 height 7
